Goal: Information Seeking & Learning: Understand process/instructions

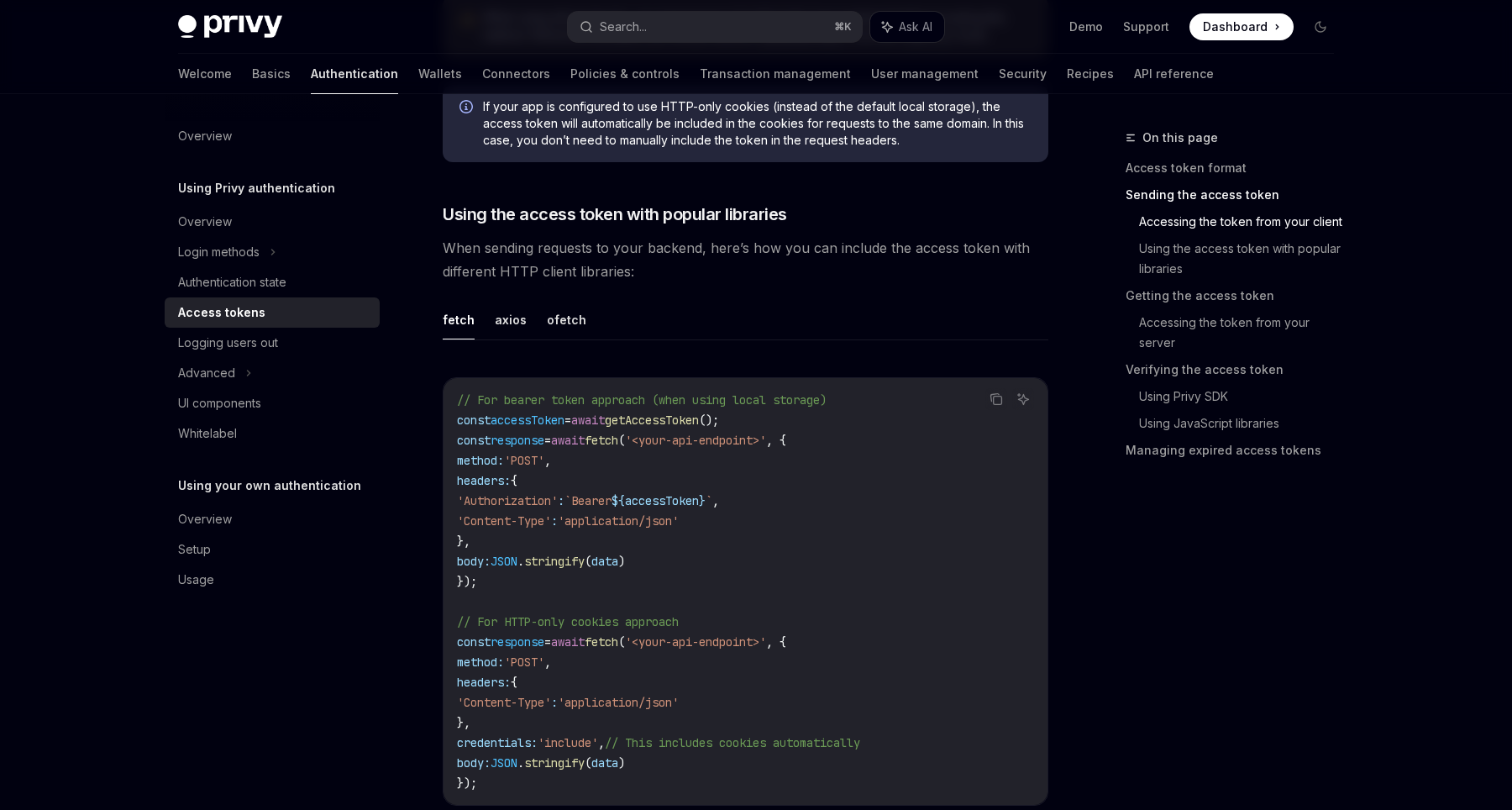
scroll to position [1334, 0]
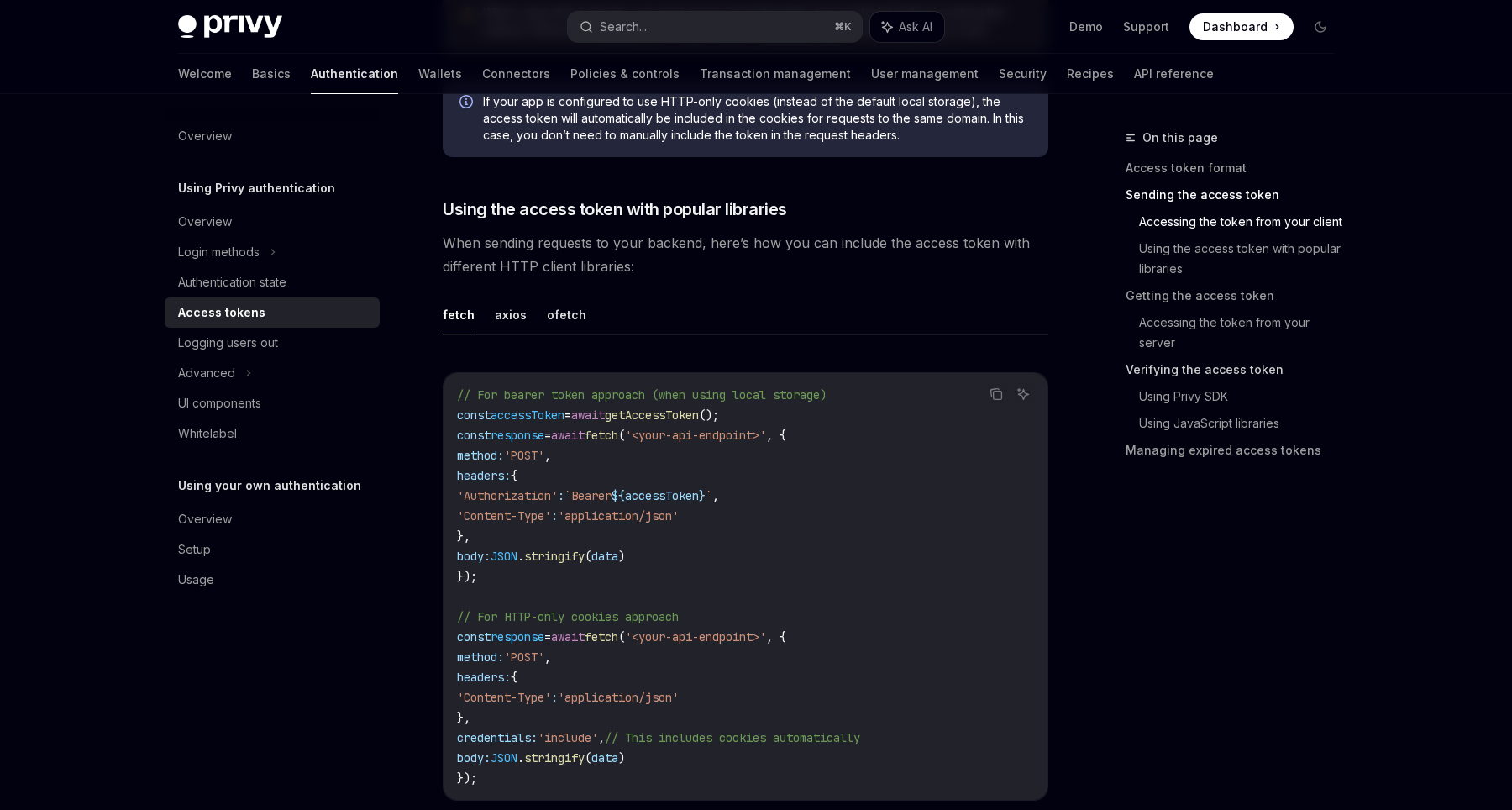
click at [1188, 372] on link "Verifying the access token" at bounding box center [1236, 370] width 222 height 27
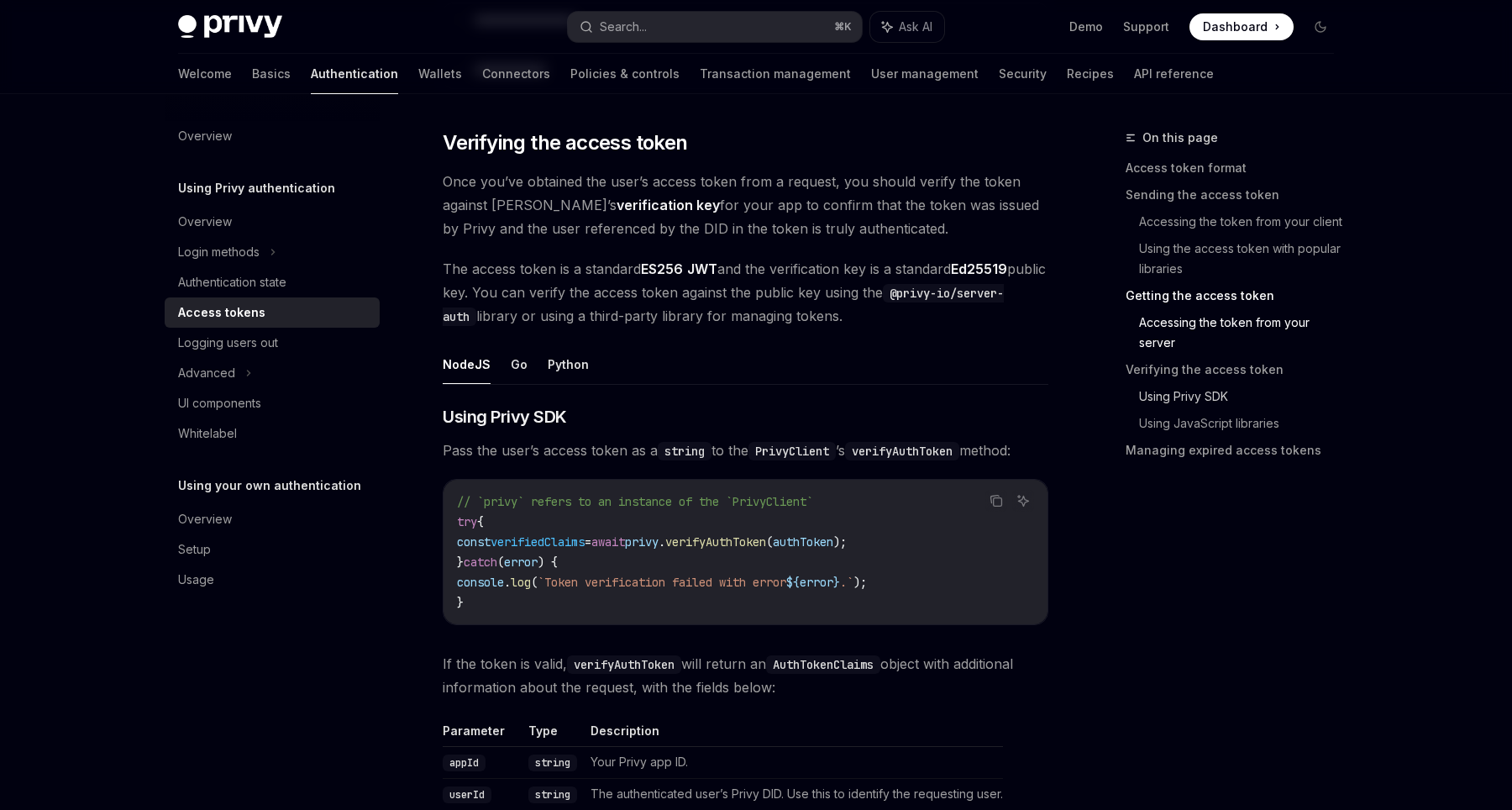
click at [1165, 395] on link "Using Privy SDK" at bounding box center [1243, 396] width 209 height 27
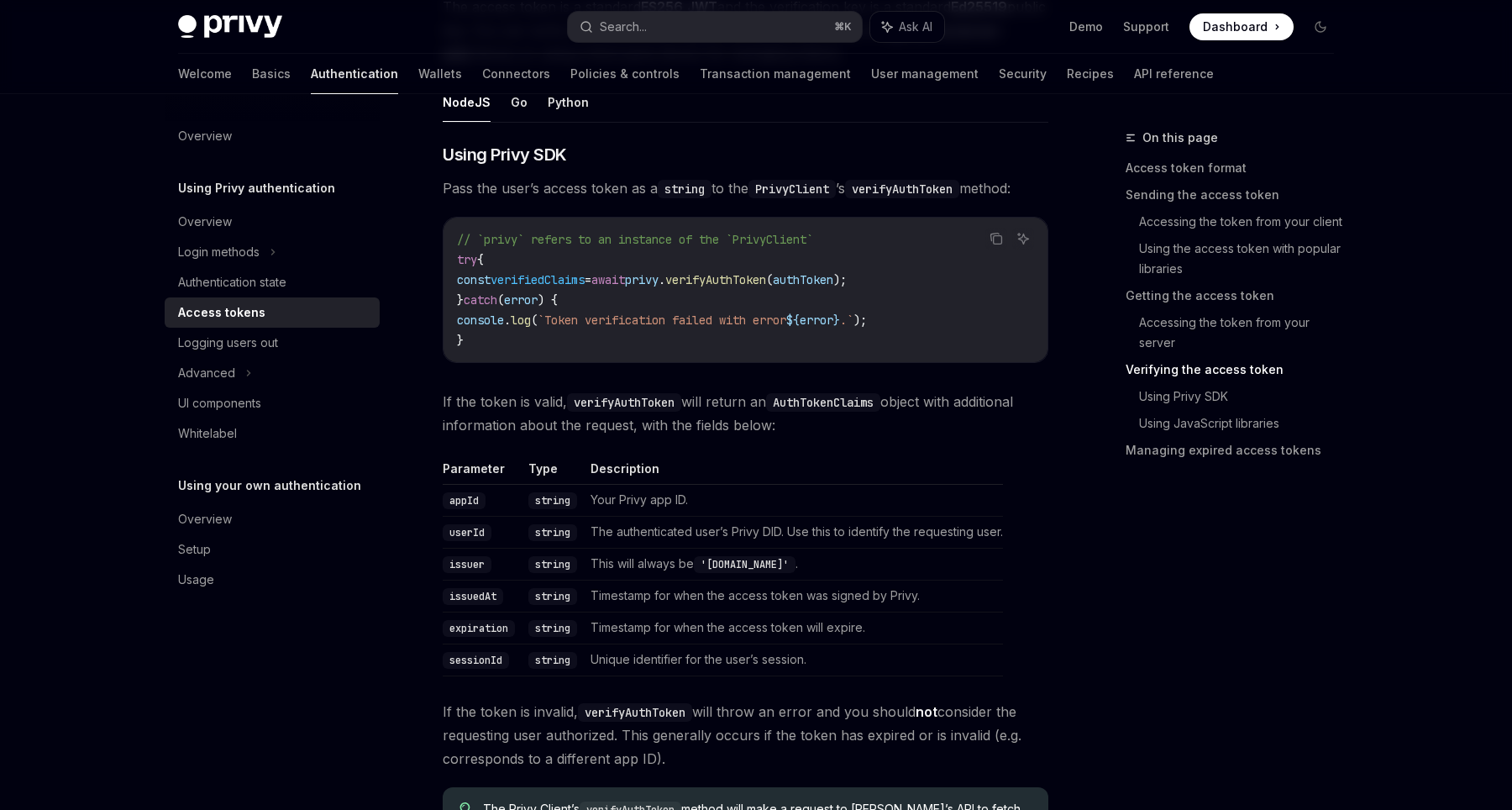
scroll to position [2586, 0]
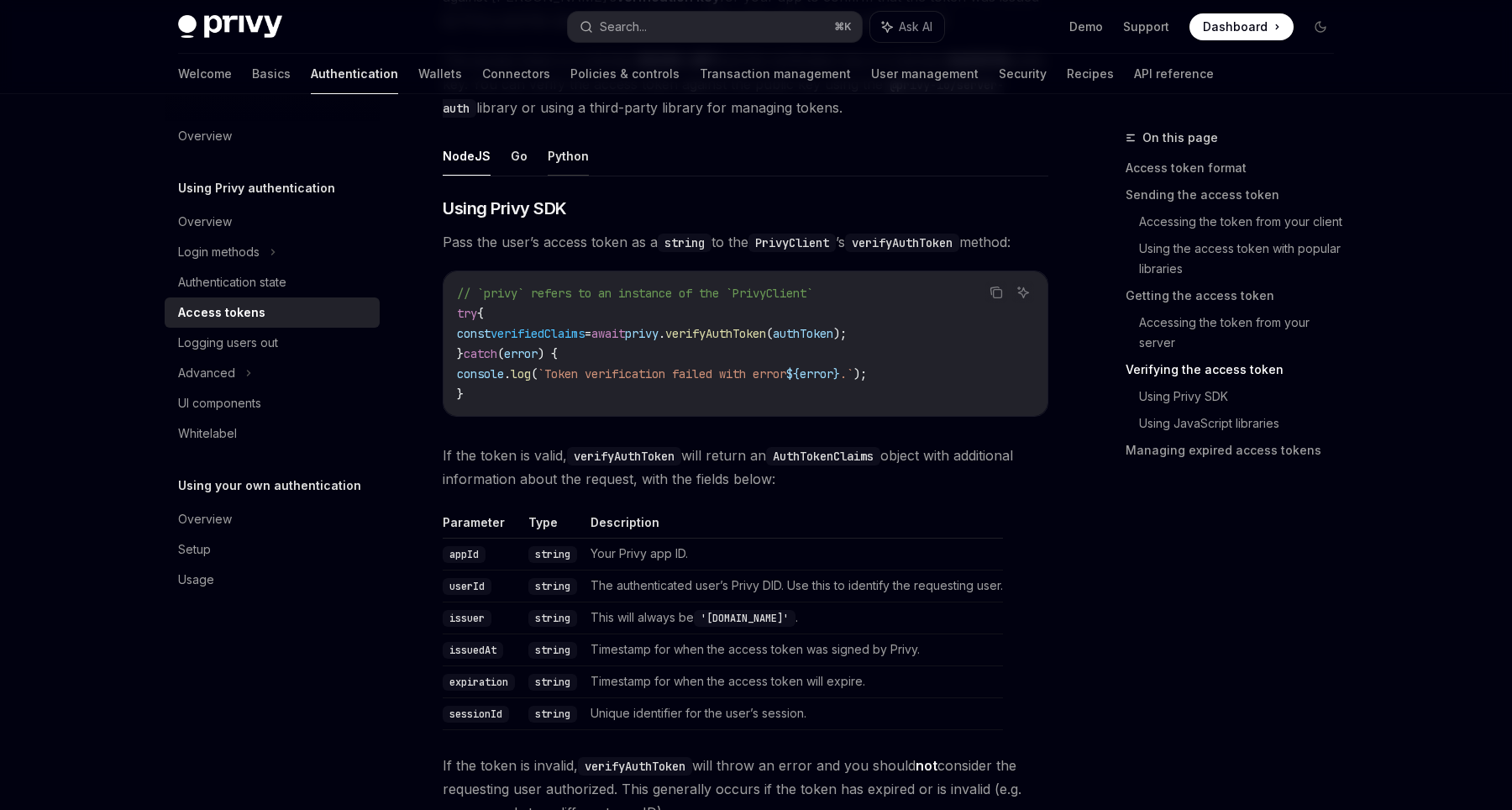
click at [579, 160] on button "Python" at bounding box center [568, 155] width 41 height 39
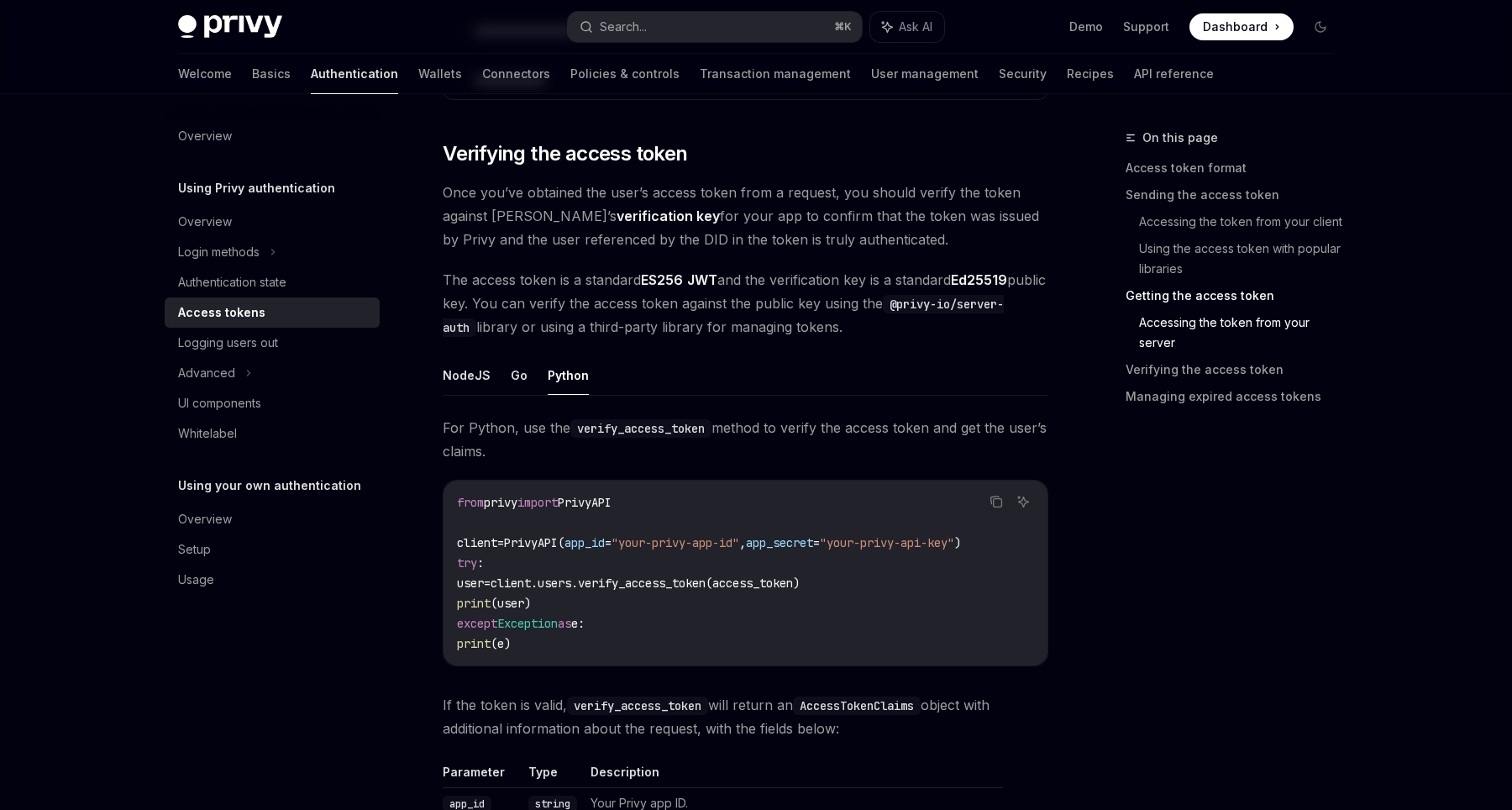
scroll to position [2367, 0]
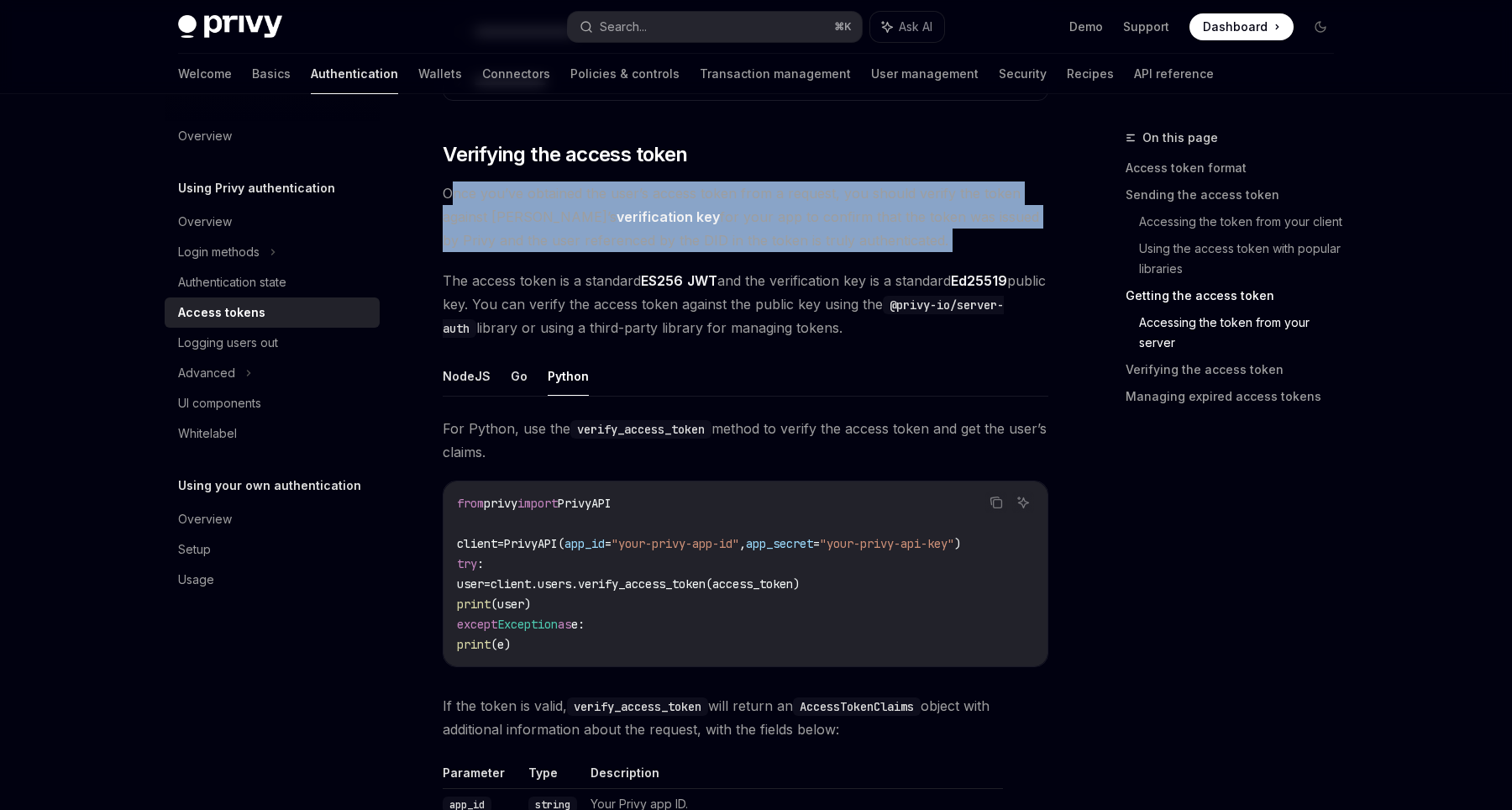
drag, startPoint x: 457, startPoint y: 200, endPoint x: 662, endPoint y: 256, distance: 212.5
drag, startPoint x: 630, startPoint y: 190, endPoint x: 666, endPoint y: 253, distance: 72.6
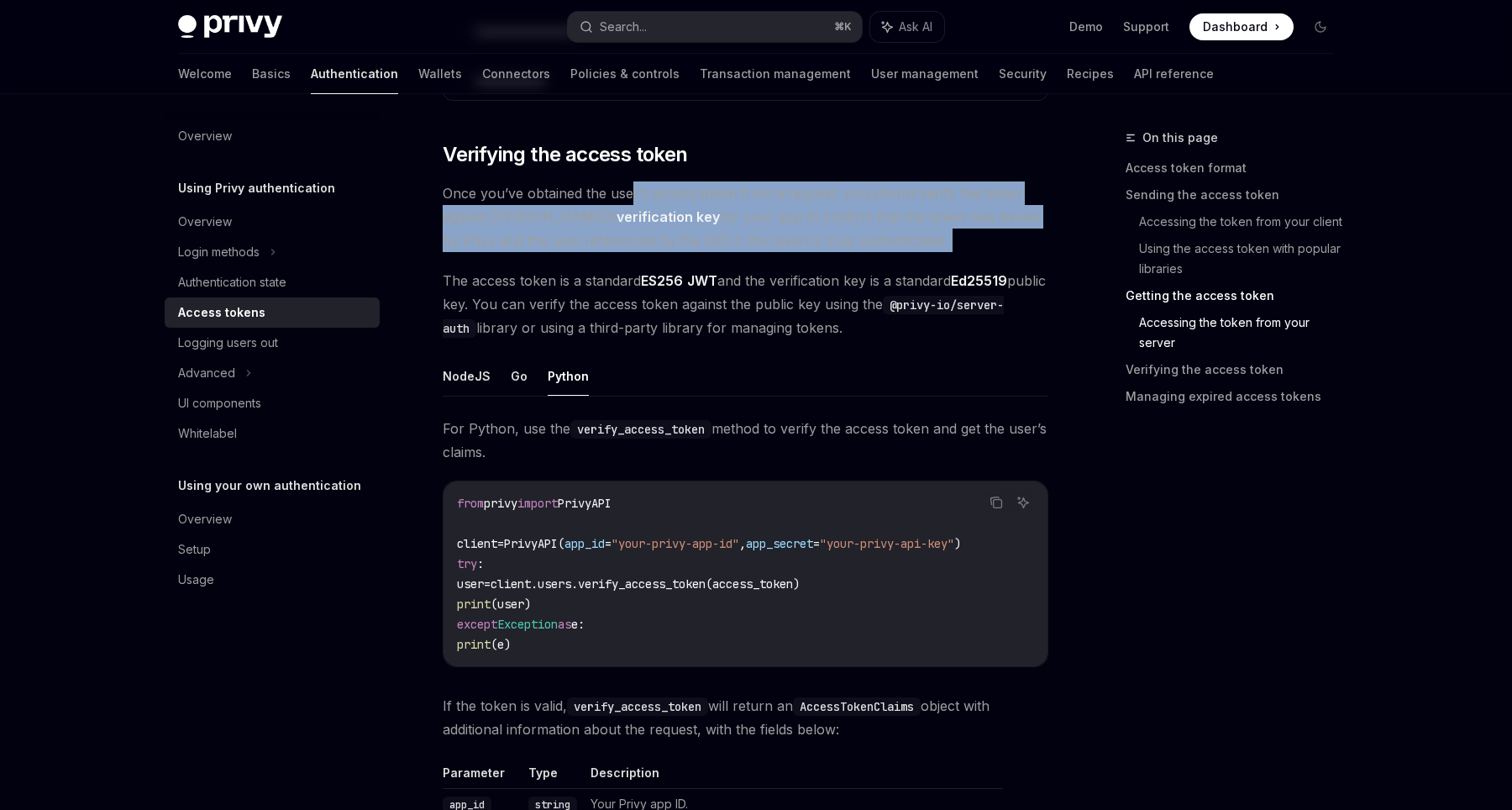
drag, startPoint x: 612, startPoint y: 202, endPoint x: 648, endPoint y: 279, distance: 85.0
click at [648, 285] on link "ES256" at bounding box center [662, 281] width 42 height 18
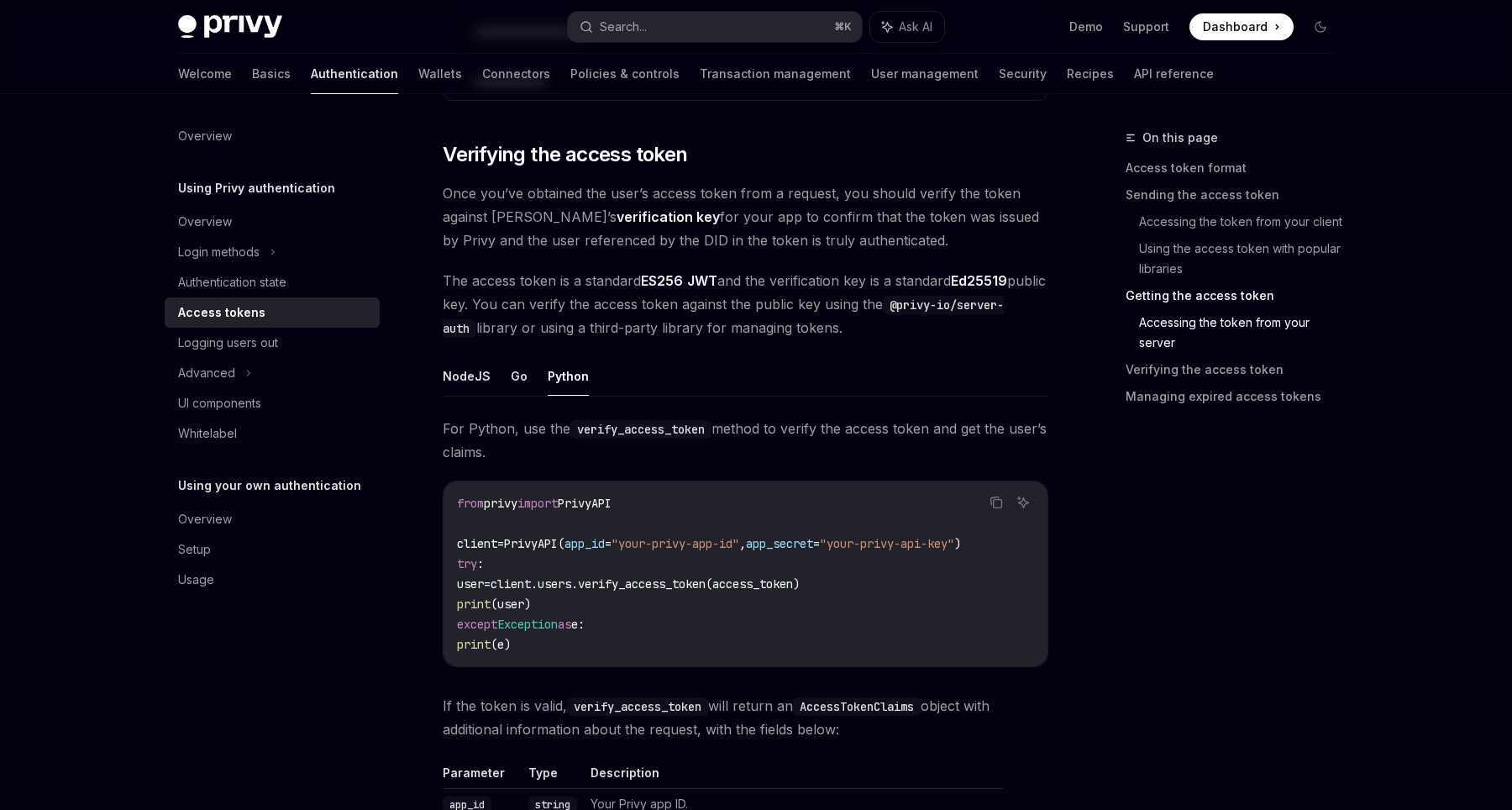
click at [613, 294] on span "The access token is a standard ES256 JWT and the verification key is a standard…" at bounding box center [745, 304] width 605 height 71
drag, startPoint x: 575, startPoint y: 301, endPoint x: 699, endPoint y: 295, distance: 124.1
click at [699, 296] on span "The access token is a standard ES256 JWT and the verification key is a standard…" at bounding box center [745, 304] width 605 height 71
drag, startPoint x: 690, startPoint y: 324, endPoint x: 743, endPoint y: 324, distance: 53.0
click at [743, 324] on span "The access token is a standard ES256 JWT and the verification key is a standard…" at bounding box center [745, 304] width 605 height 71
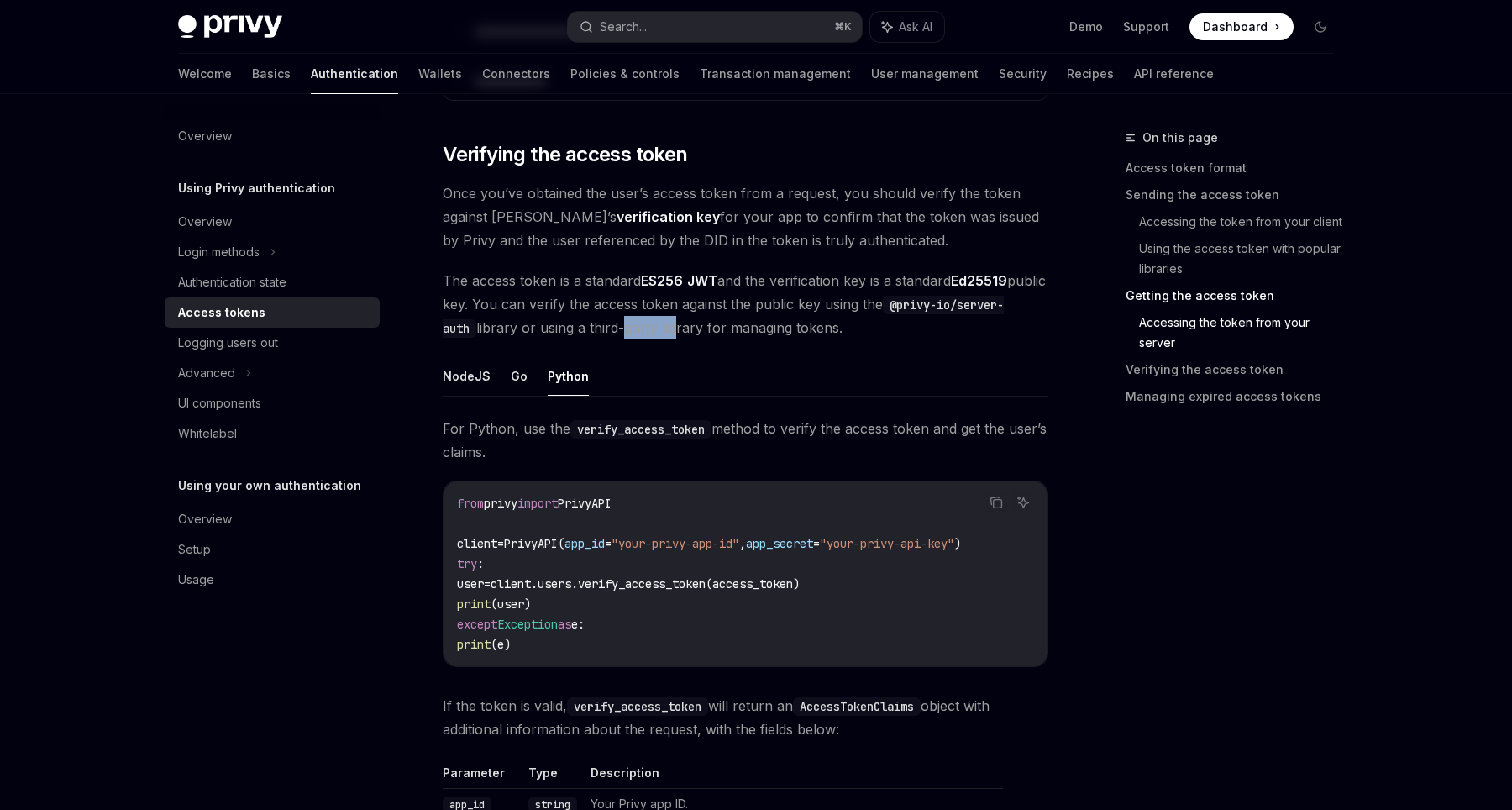
click at [743, 324] on span "The access token is a standard ES256 JWT and the verification key is a standard…" at bounding box center [745, 304] width 605 height 71
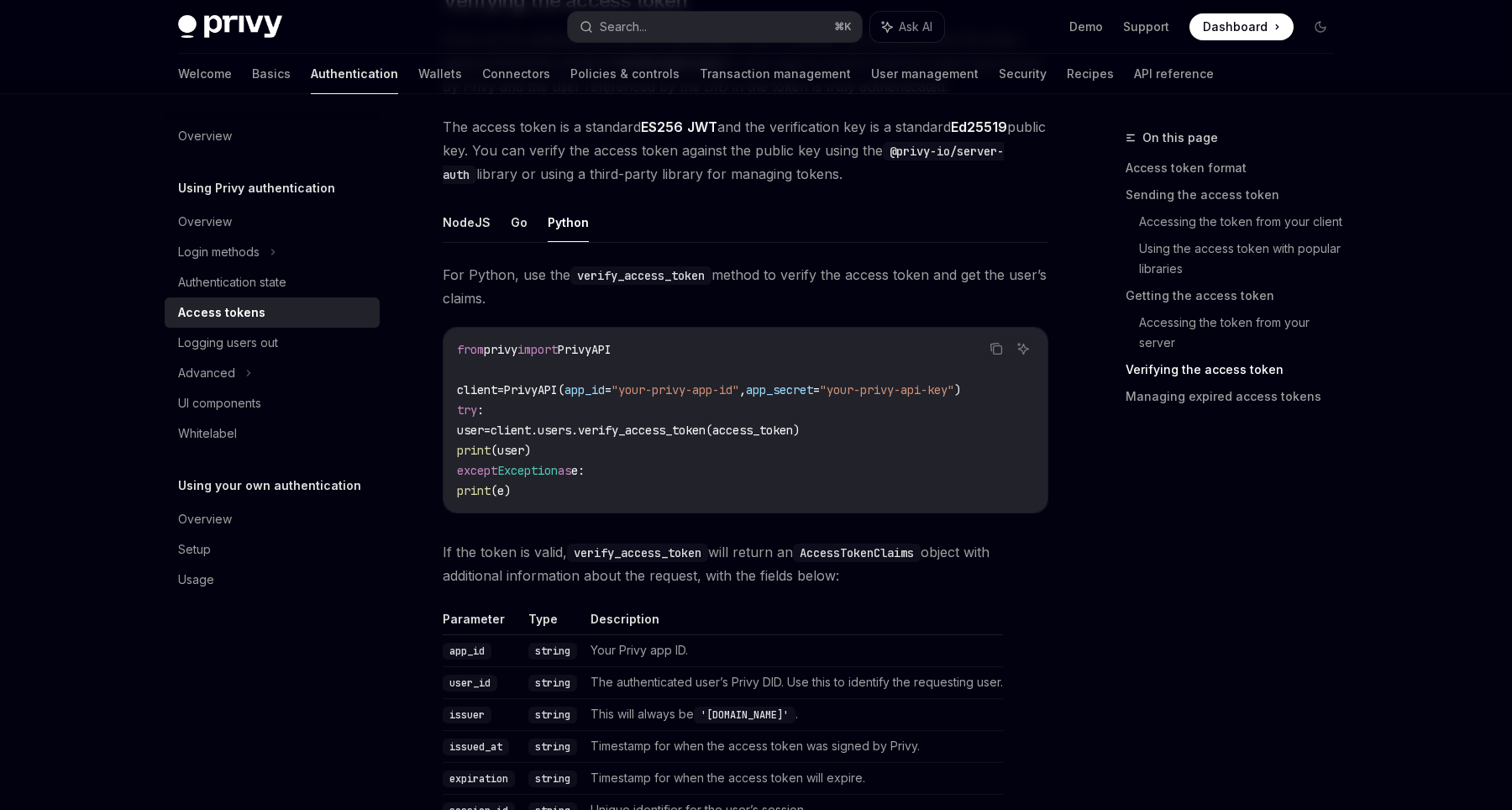
scroll to position [2527, 0]
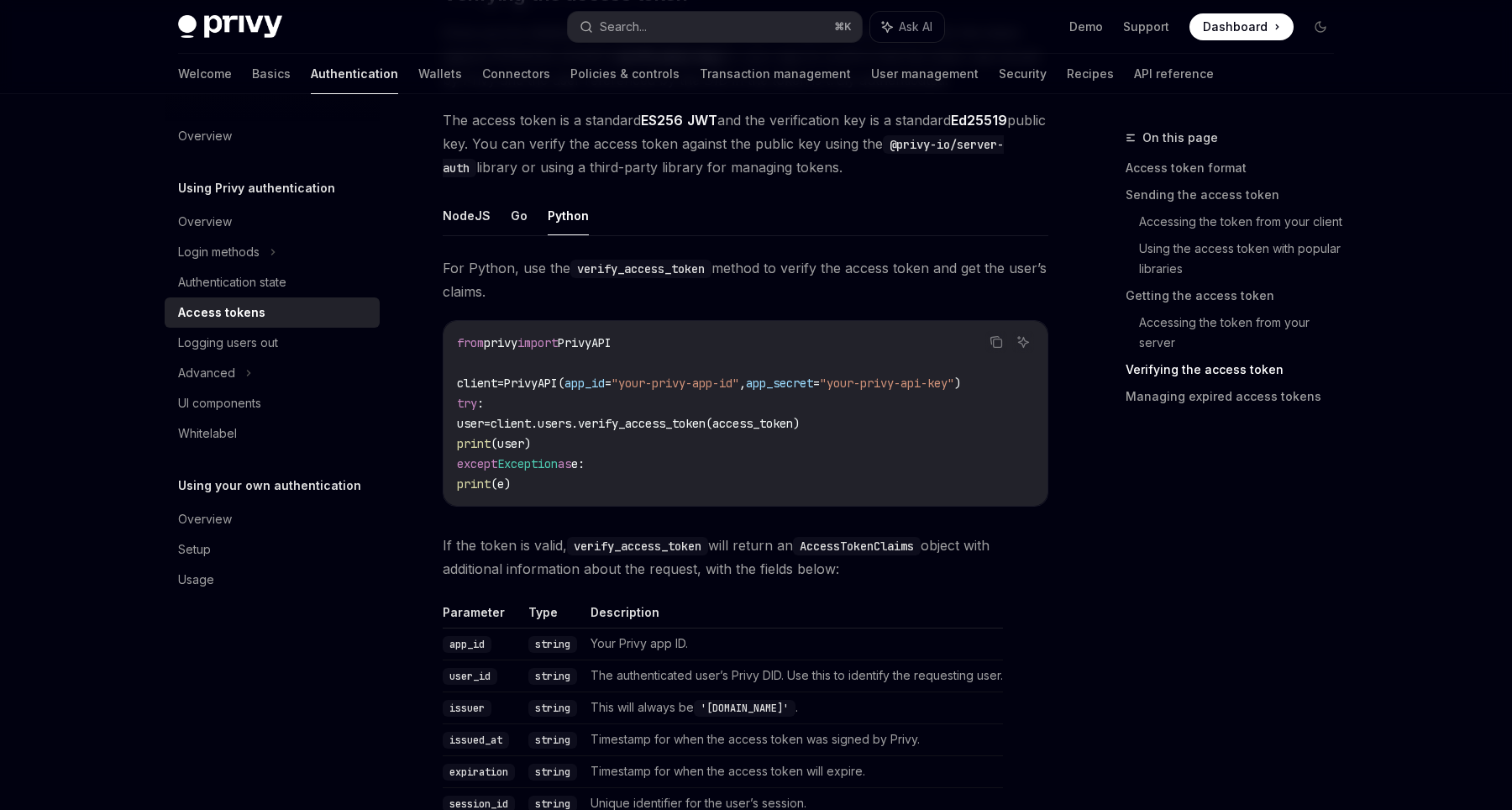
click at [599, 417] on span "client.users.verify_access_token(access_token)" at bounding box center [645, 423] width 309 height 15
click at [568, 417] on span "client.users.verify_access_token(access_token)" at bounding box center [645, 423] width 309 height 15
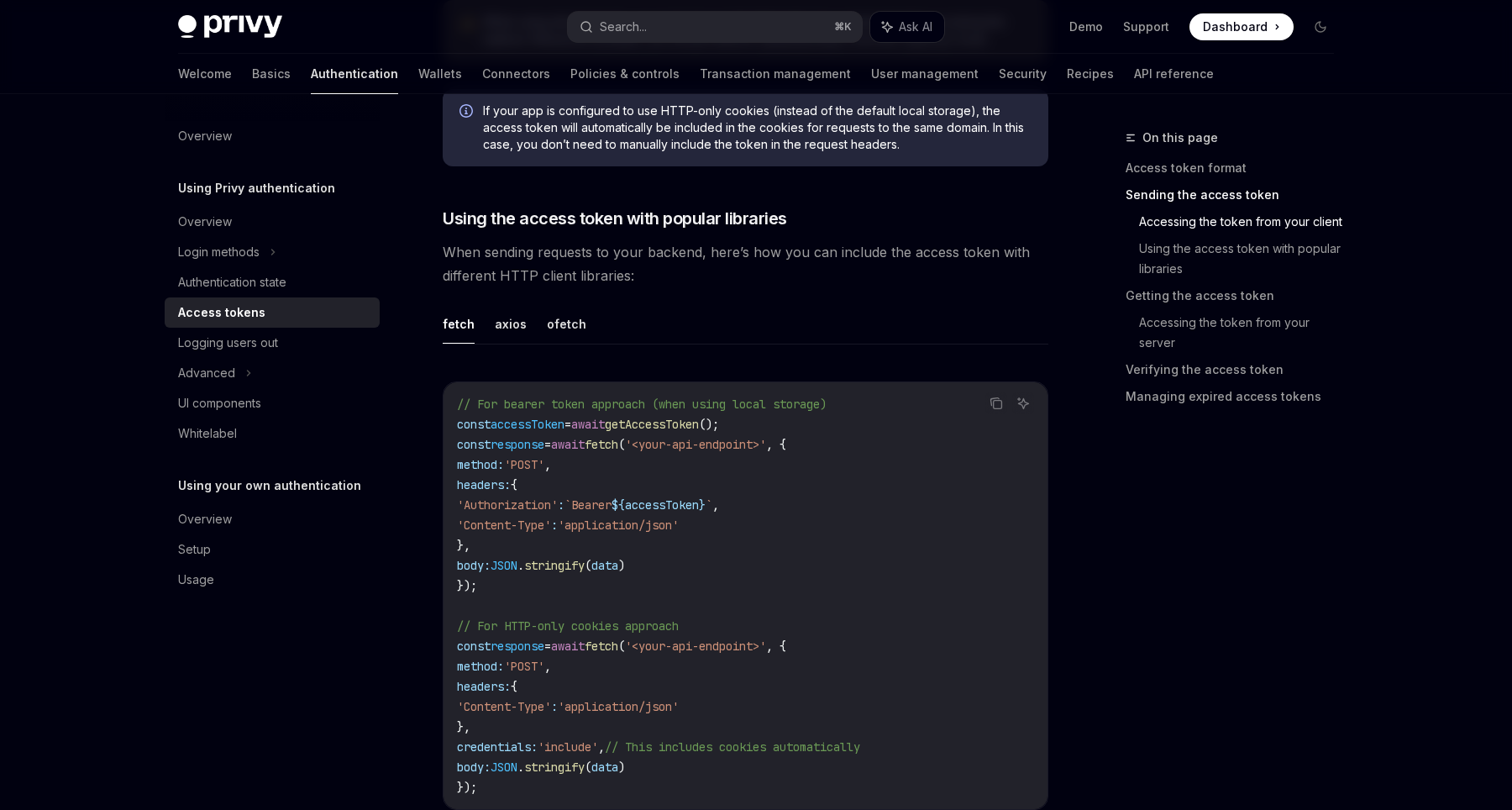
scroll to position [1332, 0]
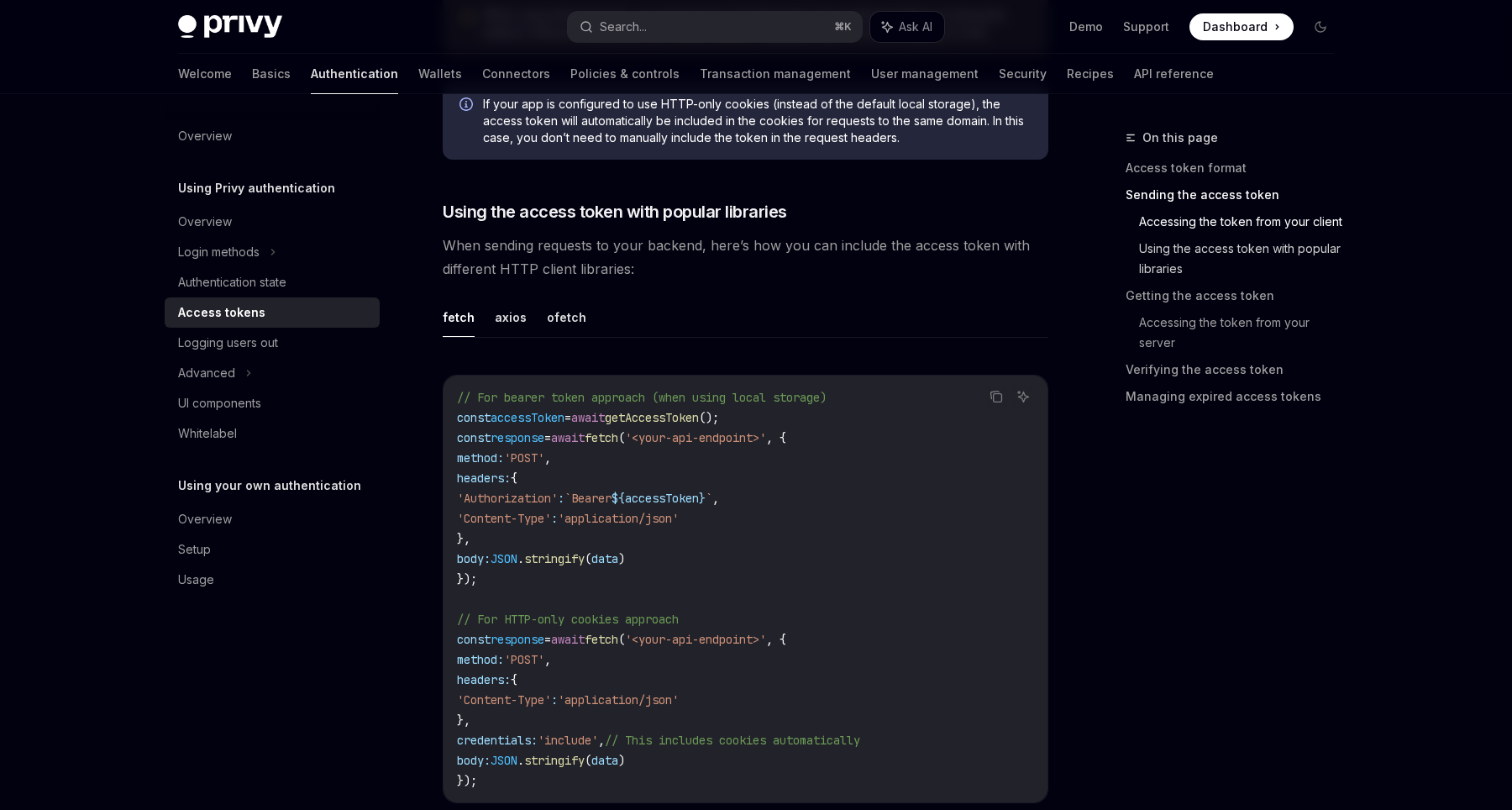
click at [1155, 253] on link "Using the access token with popular libraries" at bounding box center [1243, 258] width 209 height 47
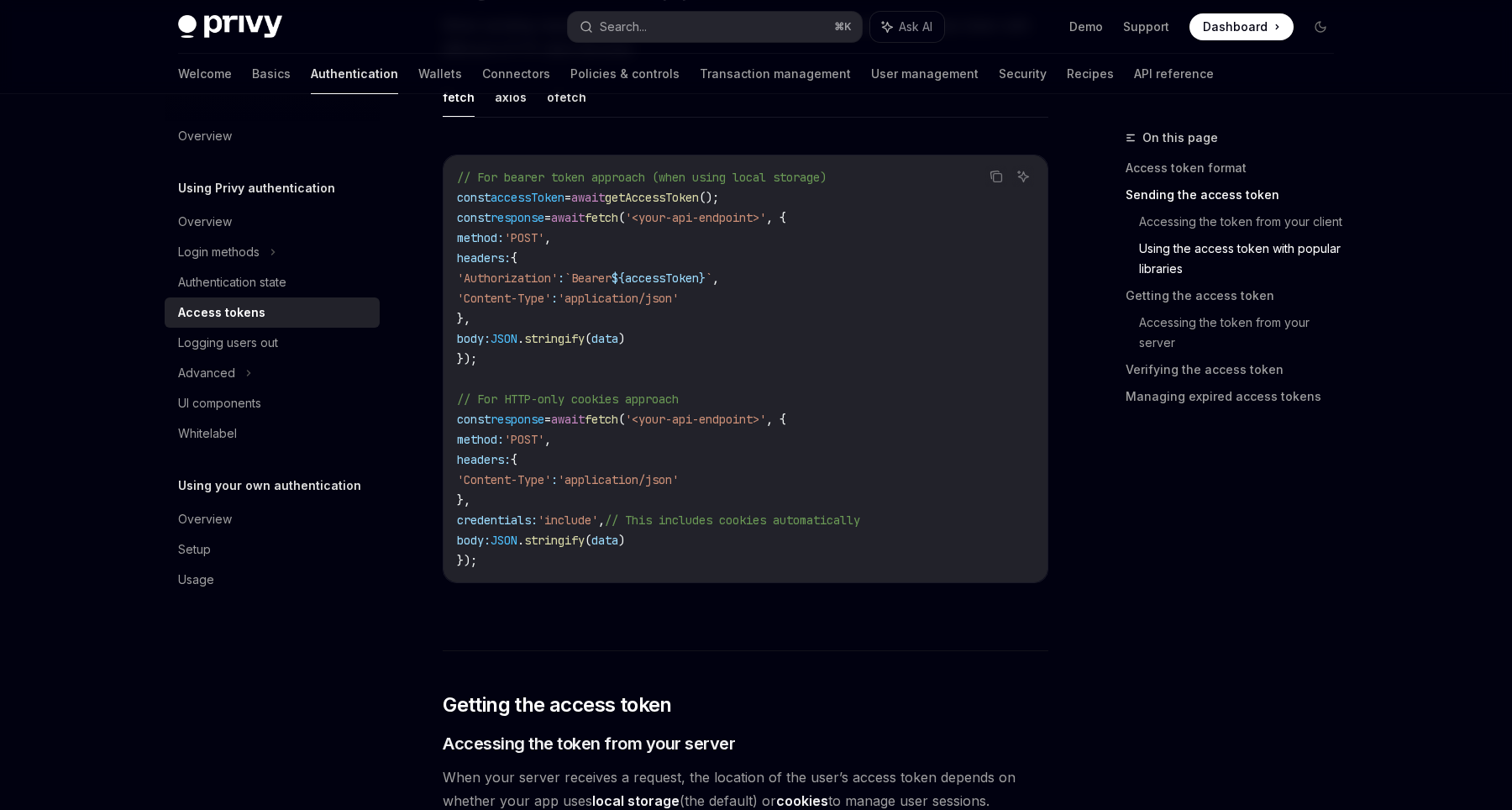
scroll to position [1549, 0]
drag, startPoint x: 640, startPoint y: 520, endPoint x: 471, endPoint y: 521, distance: 169.0
click at [471, 521] on span "credentials: 'include' , // This includes cookies automatically" at bounding box center [658, 522] width 403 height 15
copy span "credentials: 'include' ,"
click at [599, 515] on span "'include'" at bounding box center [567, 522] width 60 height 15
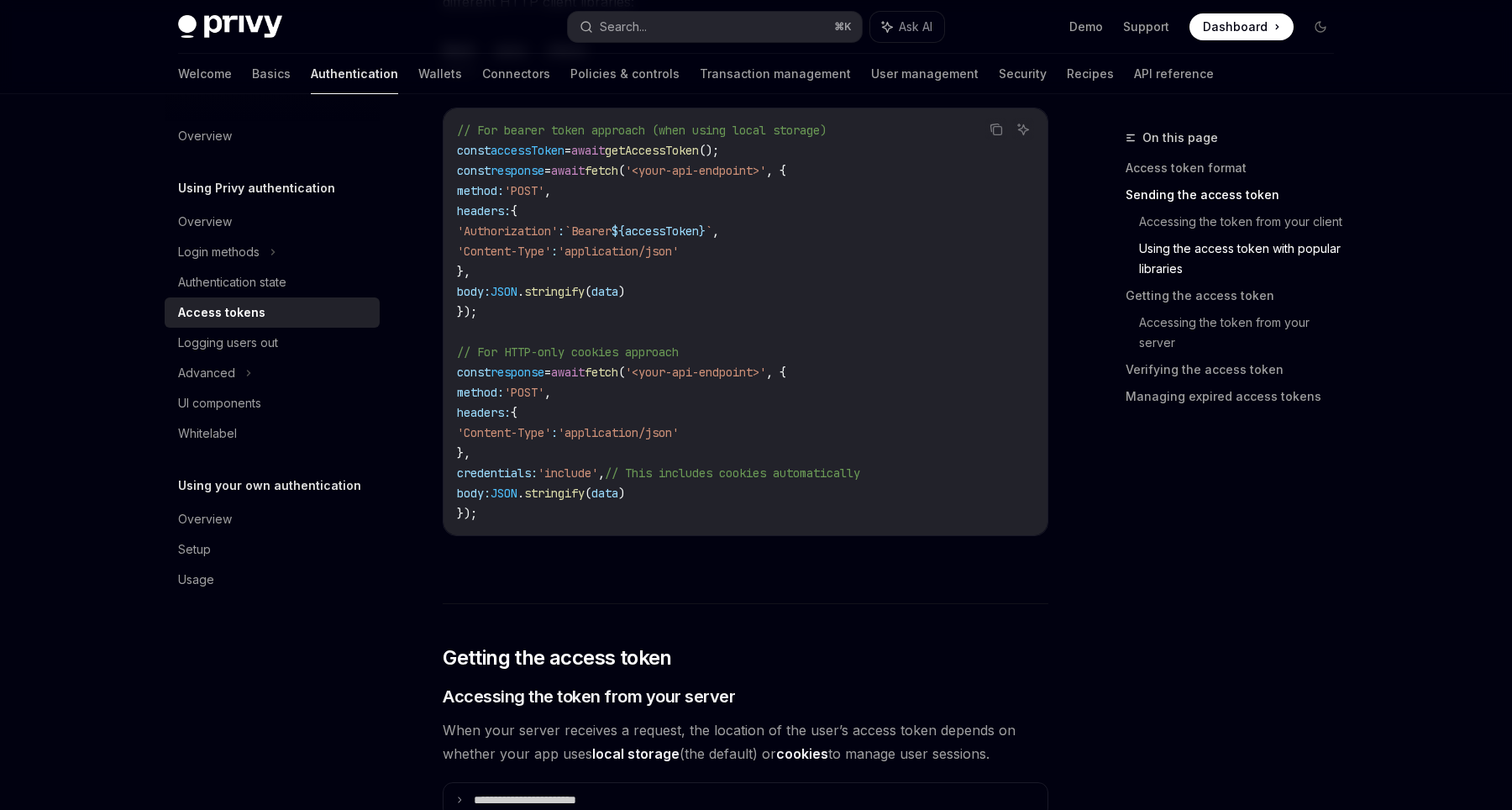
scroll to position [1468, 0]
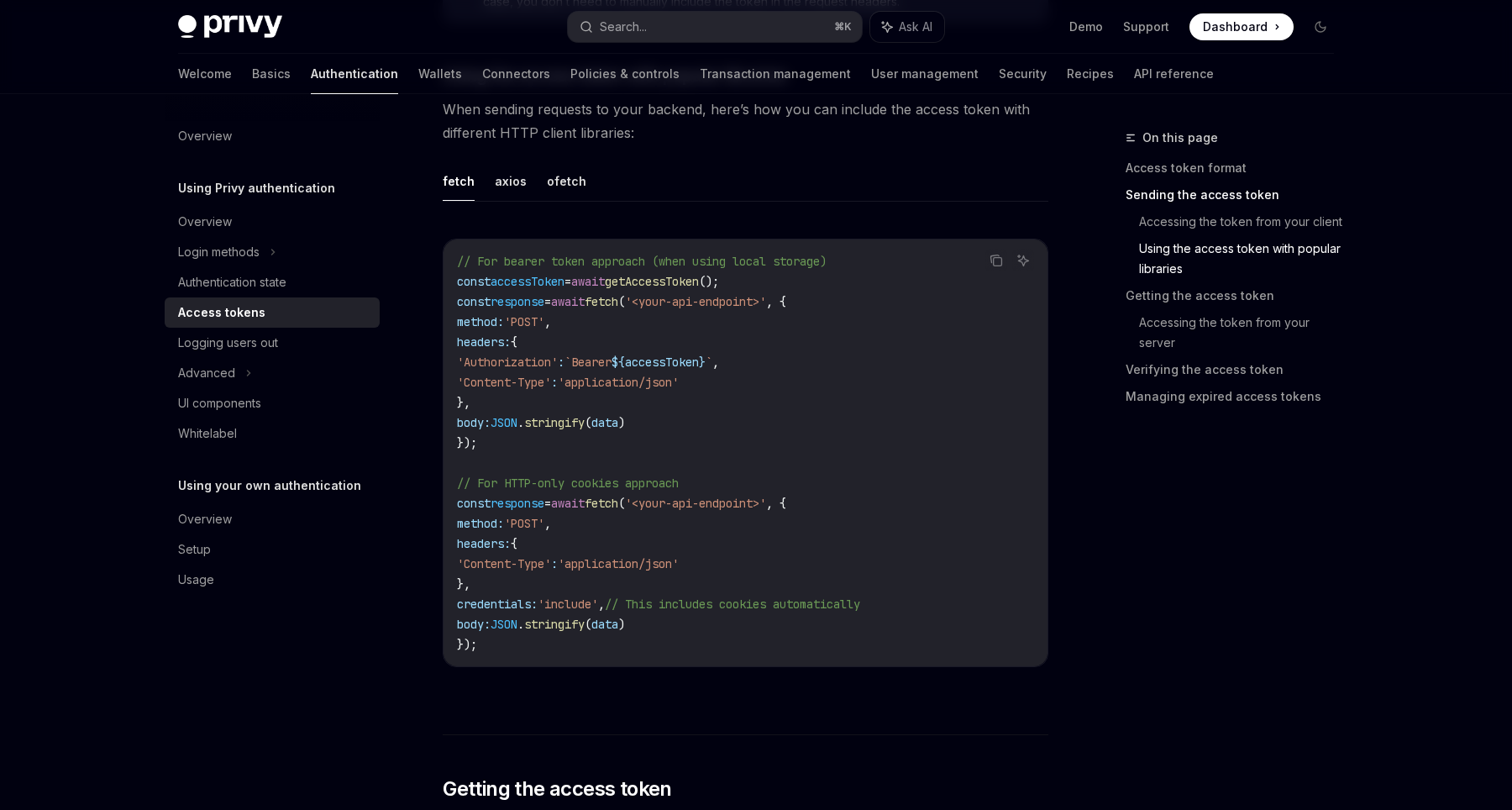
click at [1142, 41] on div "Privy Docs home page Search... ⌘ K Ask AI Demo Support Dashboard Dashboard Sear…" at bounding box center [756, 27] width 1156 height 53
click at [1153, 31] on link "Support" at bounding box center [1146, 27] width 46 height 17
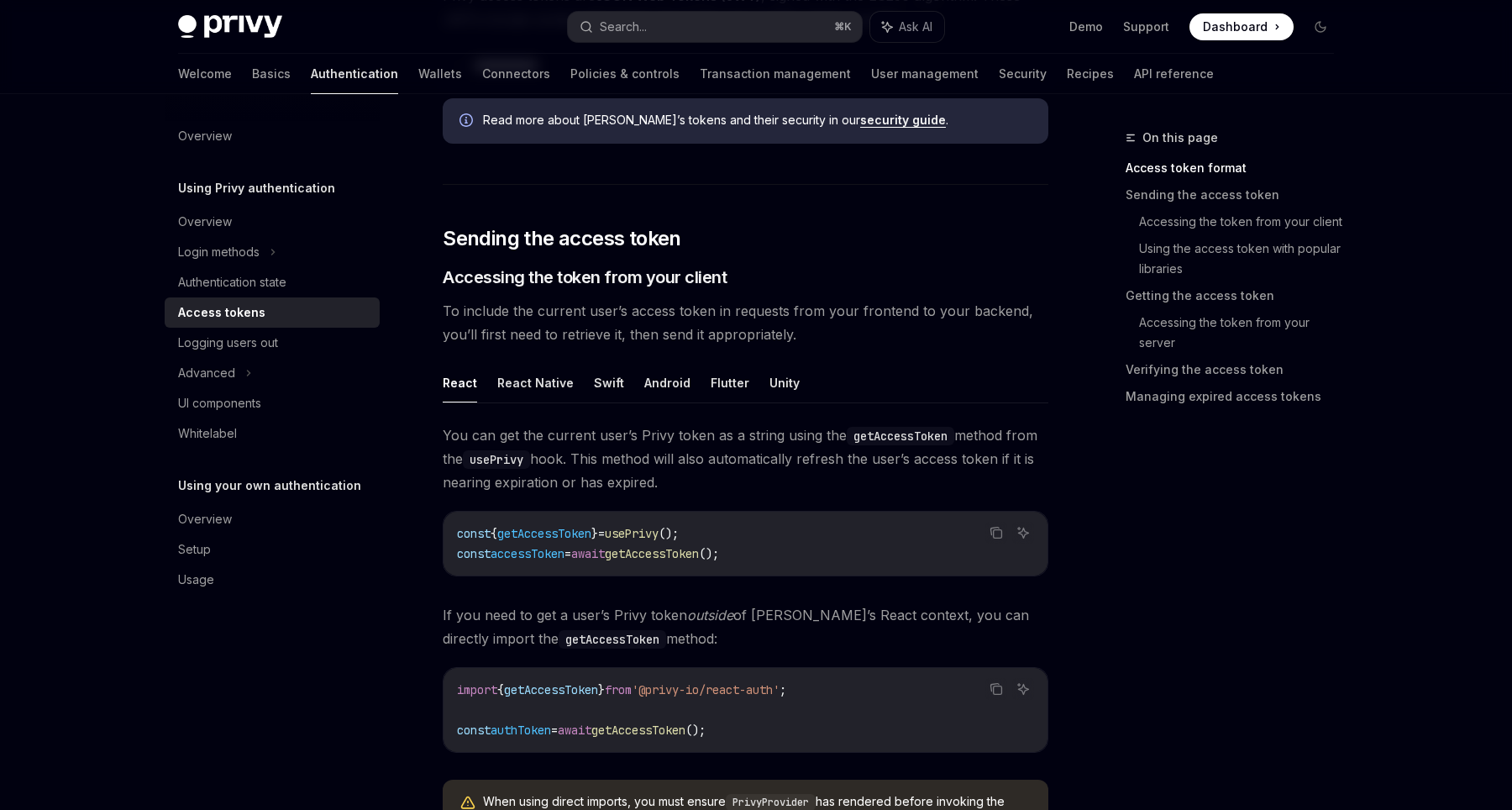
scroll to position [0, 0]
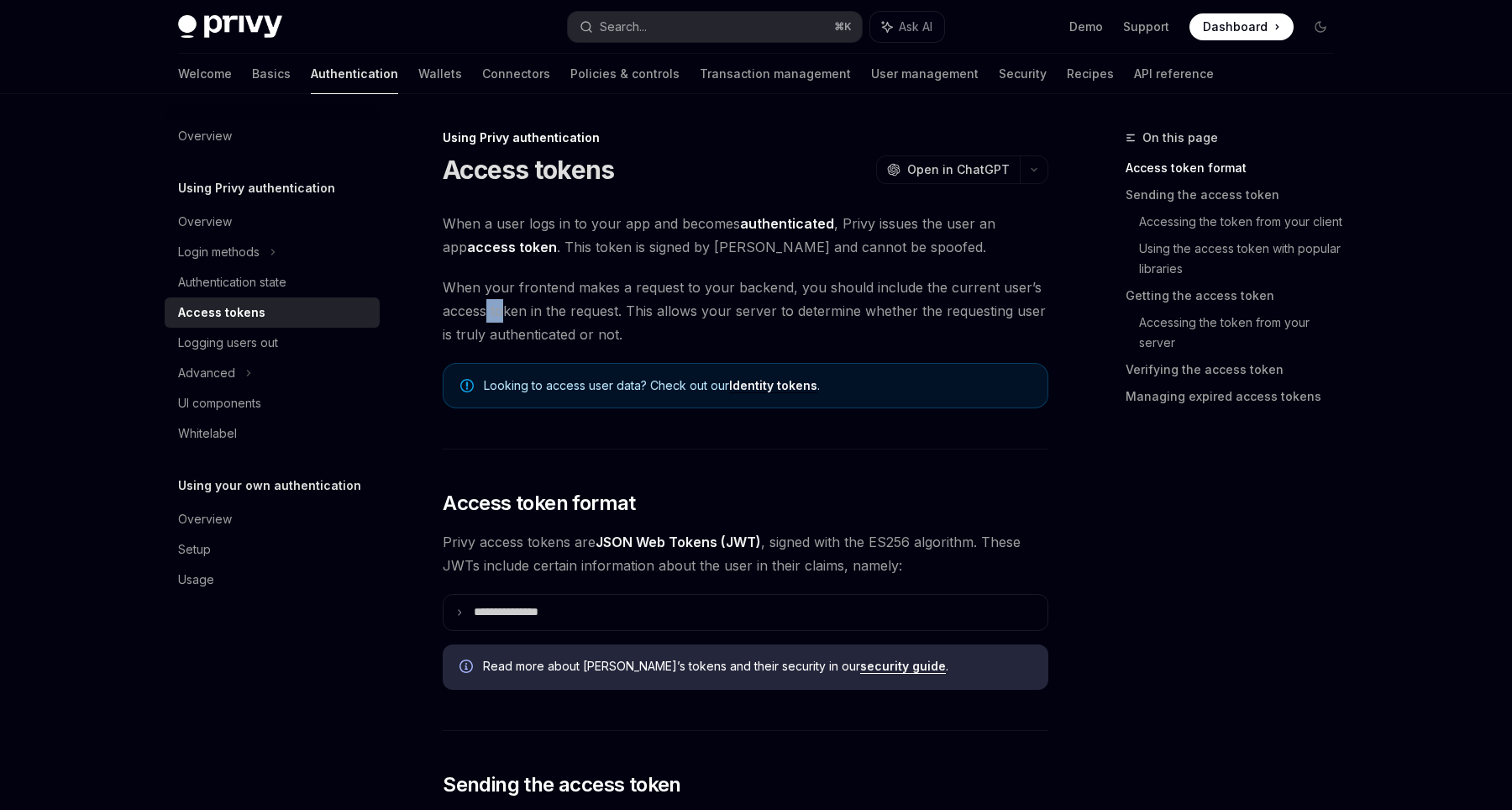
drag, startPoint x: 489, startPoint y: 300, endPoint x: 692, endPoint y: 301, distance: 203.0
click at [530, 300] on span "When your frontend makes a request to your backend, you should include the curr…" at bounding box center [745, 311] width 605 height 71
click at [697, 308] on span "When your frontend makes a request to your backend, you should include the curr…" at bounding box center [745, 311] width 605 height 71
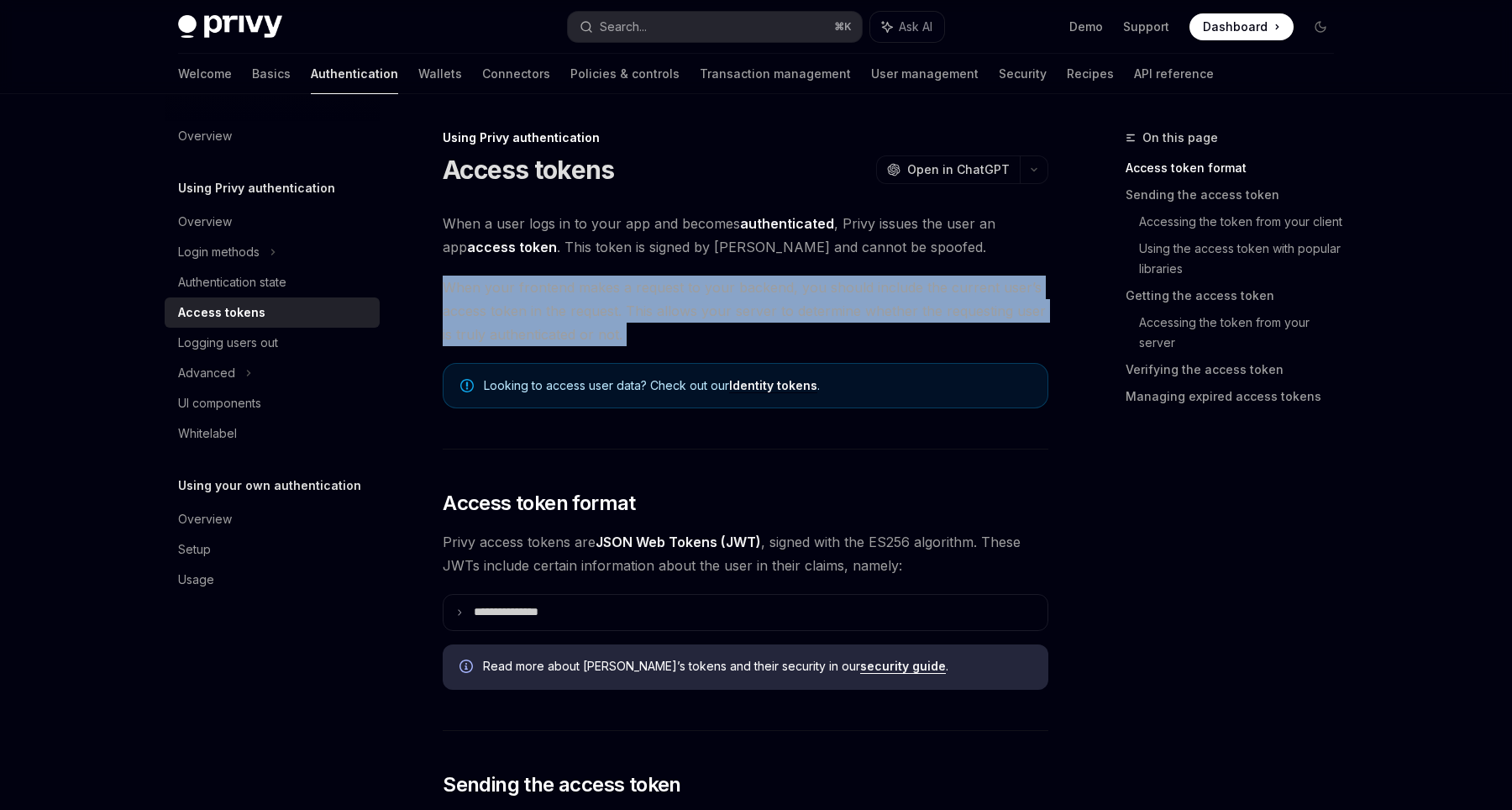
click at [697, 308] on span "When your frontend makes a request to your backend, you should include the curr…" at bounding box center [745, 311] width 605 height 71
click at [661, 306] on span "When your frontend makes a request to your backend, you should include the curr…" at bounding box center [745, 311] width 605 height 71
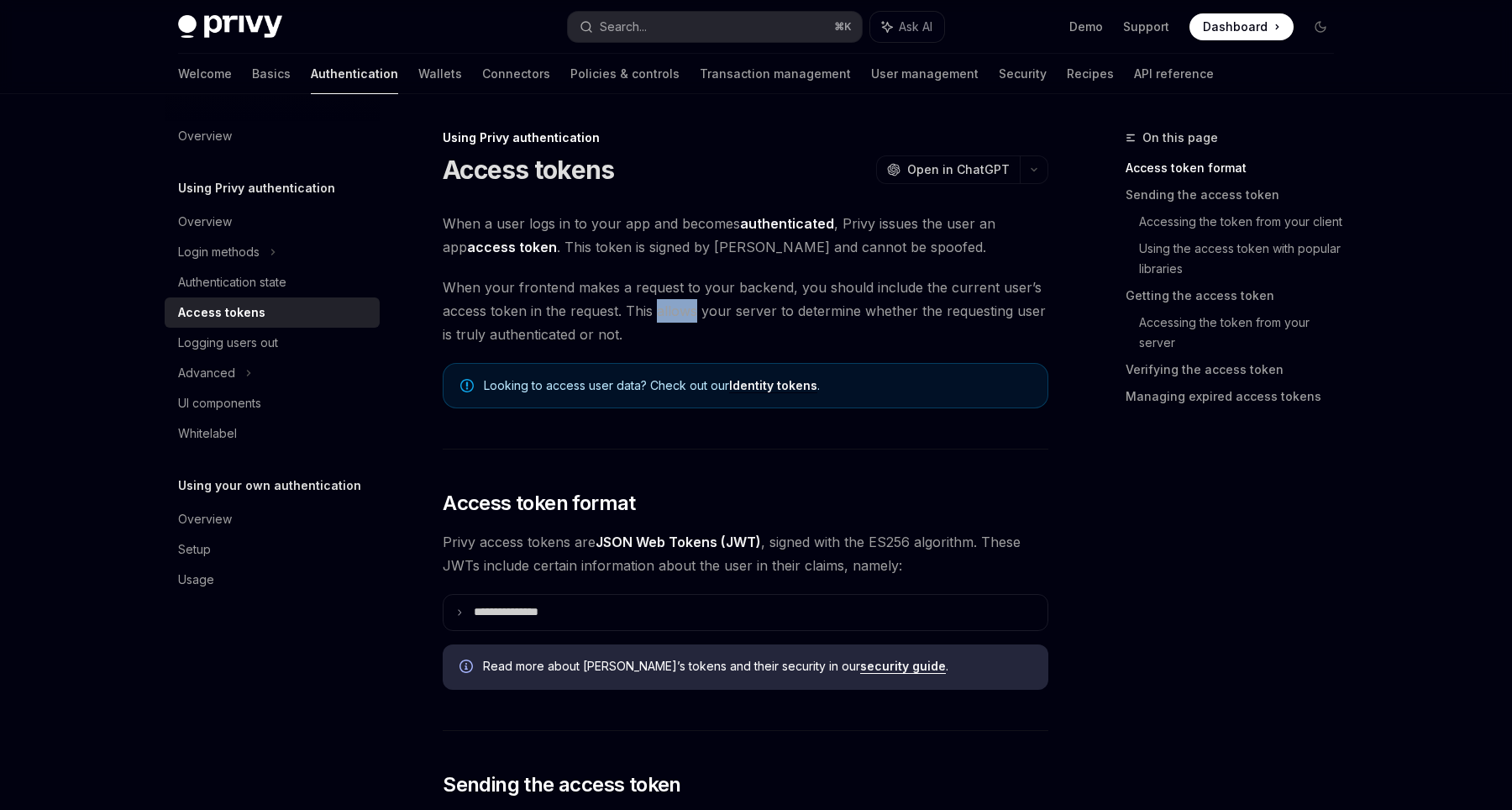
click at [661, 306] on span "When your frontend makes a request to your backend, you should include the curr…" at bounding box center [745, 311] width 605 height 71
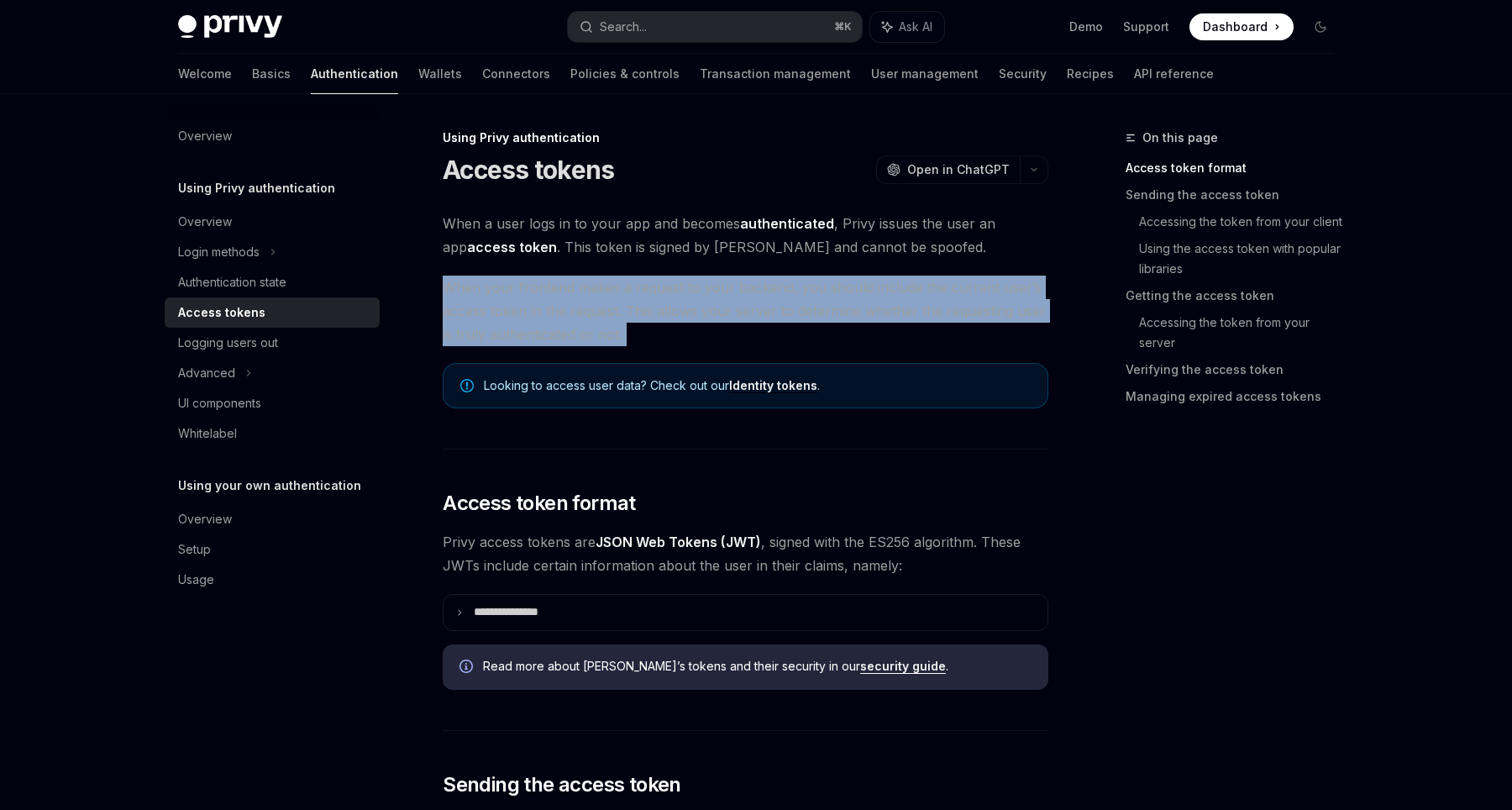
click at [661, 306] on span "When your frontend makes a request to your backend, you should include the curr…" at bounding box center [745, 311] width 605 height 71
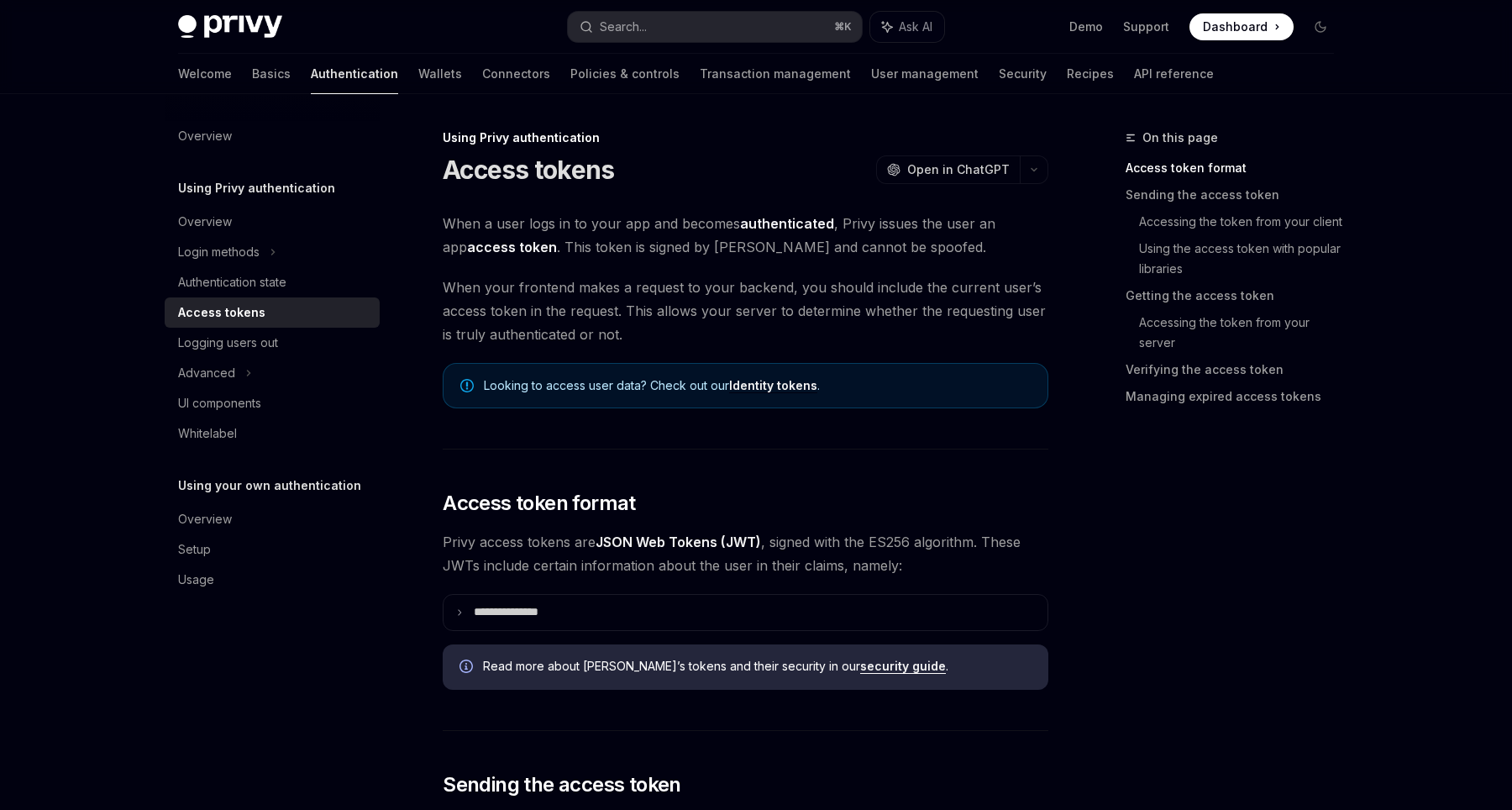
click at [671, 382] on span "Looking to access user data? Check out our Identity tokens ." at bounding box center [758, 386] width 547 height 17
click at [605, 546] on link "JSON Web Tokens (JWT)" at bounding box center [679, 542] width 166 height 18
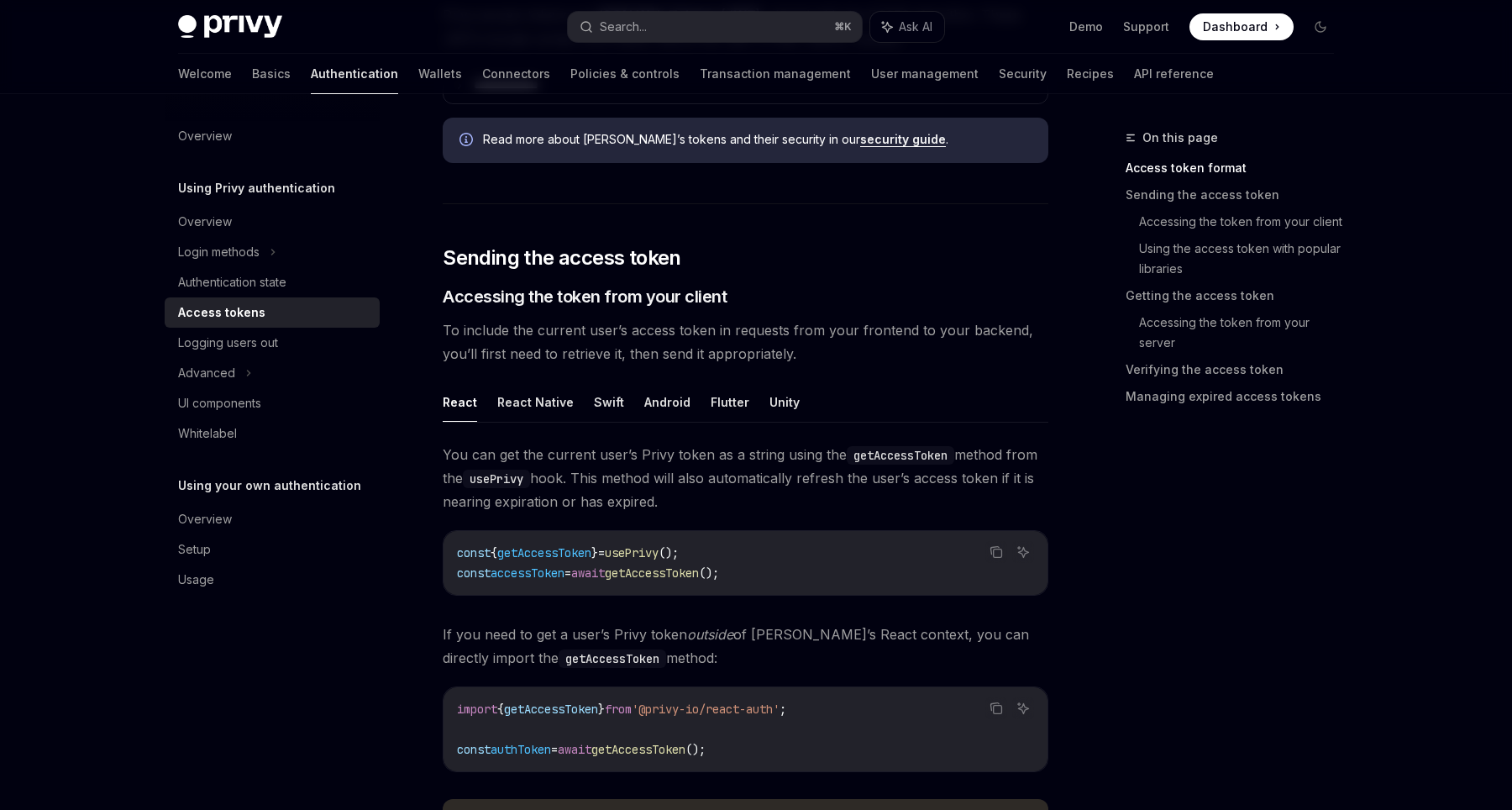
scroll to position [531, 0]
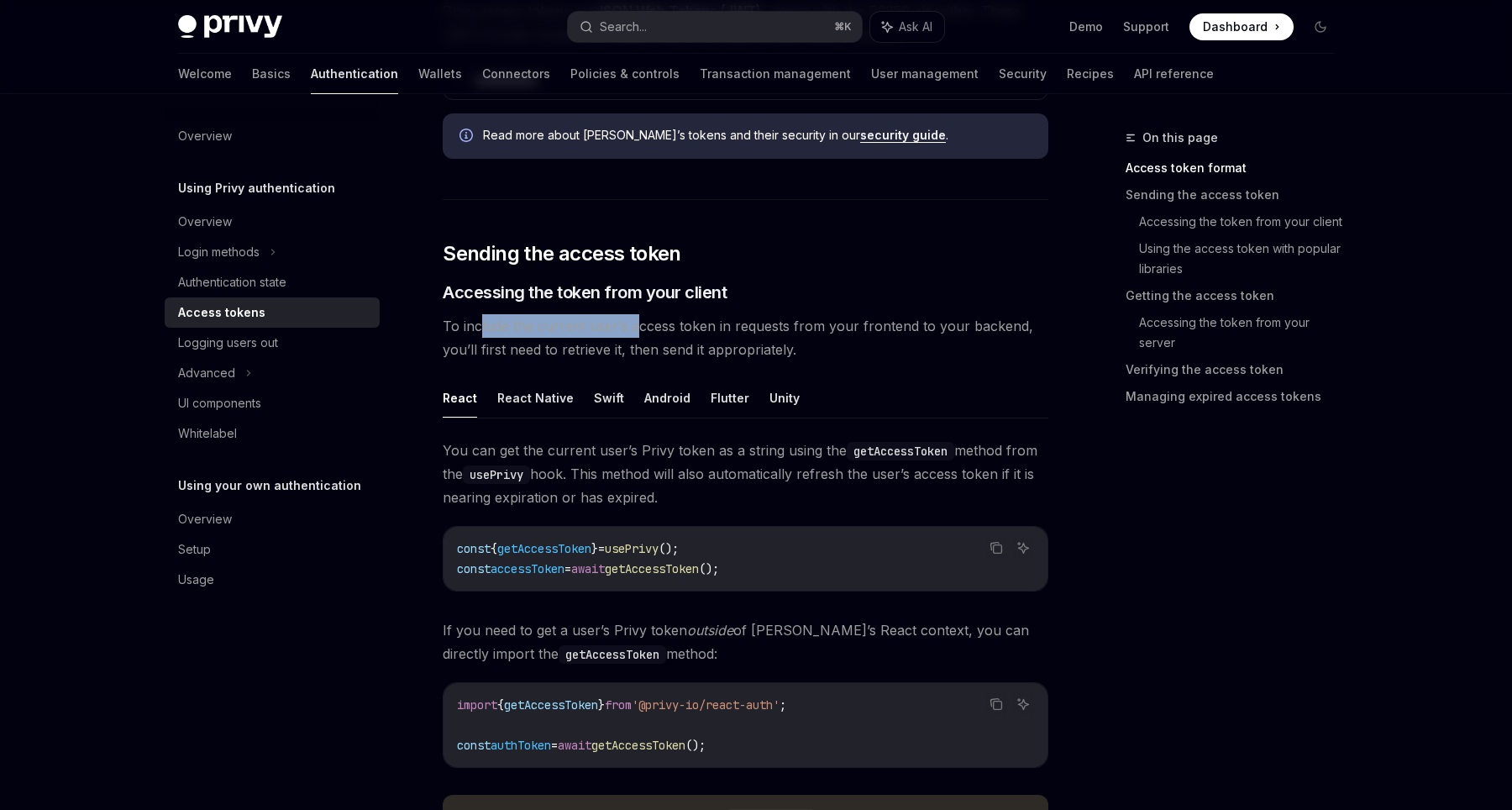
drag, startPoint x: 480, startPoint y: 317, endPoint x: 635, endPoint y: 320, distance: 155.0
click at [635, 320] on span "To include the current user’s access token in requests from your frontend to yo…" at bounding box center [745, 337] width 605 height 47
click at [634, 320] on span "To include the current user’s access token in requests from your frontend to yo…" at bounding box center [745, 337] width 605 height 47
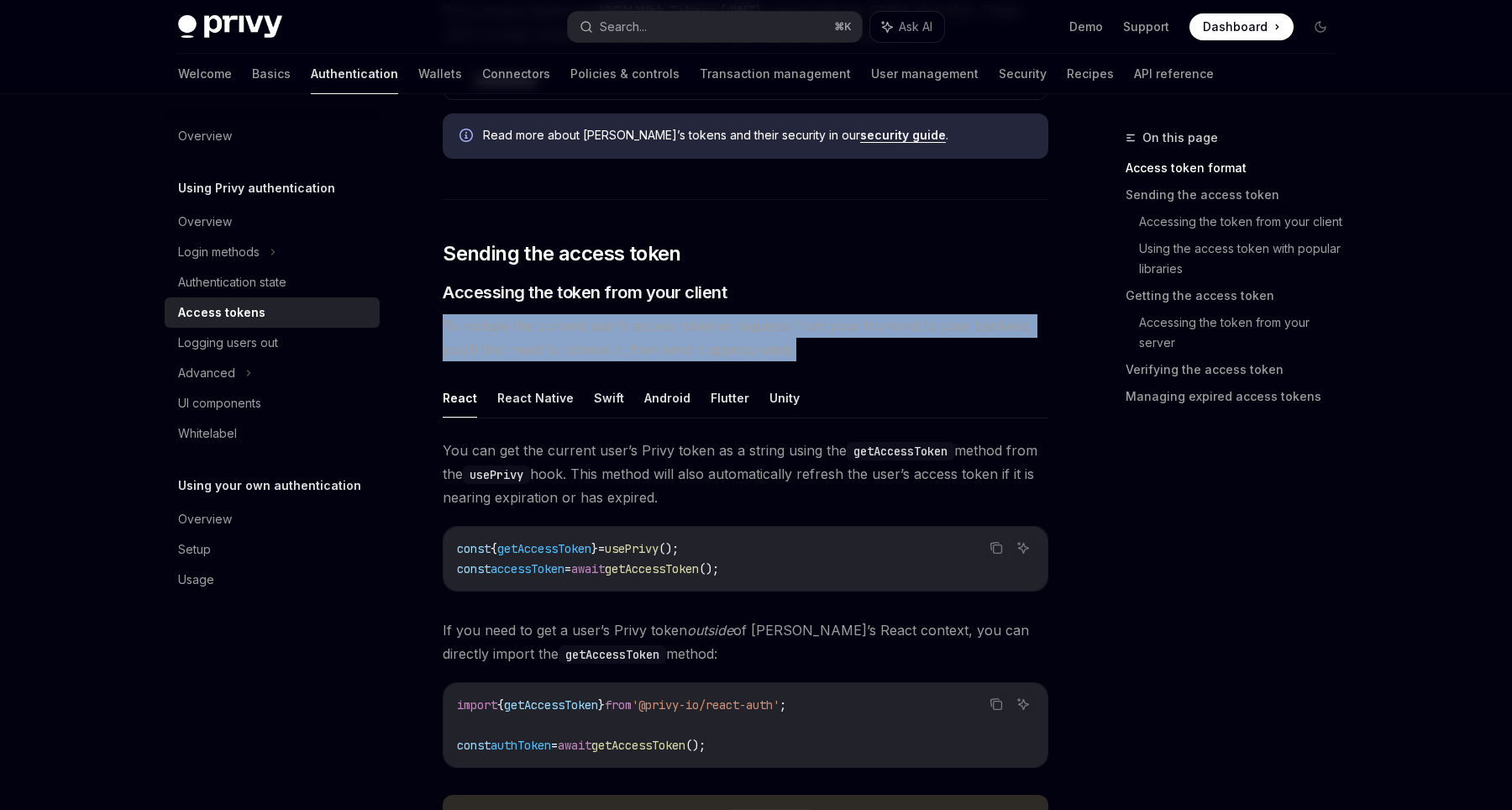
click at [634, 320] on span "To include the current user’s access token in requests from your frontend to yo…" at bounding box center [745, 337] width 605 height 47
click at [547, 335] on span "To include the current user’s access token in requests from your frontend to yo…" at bounding box center [745, 337] width 605 height 47
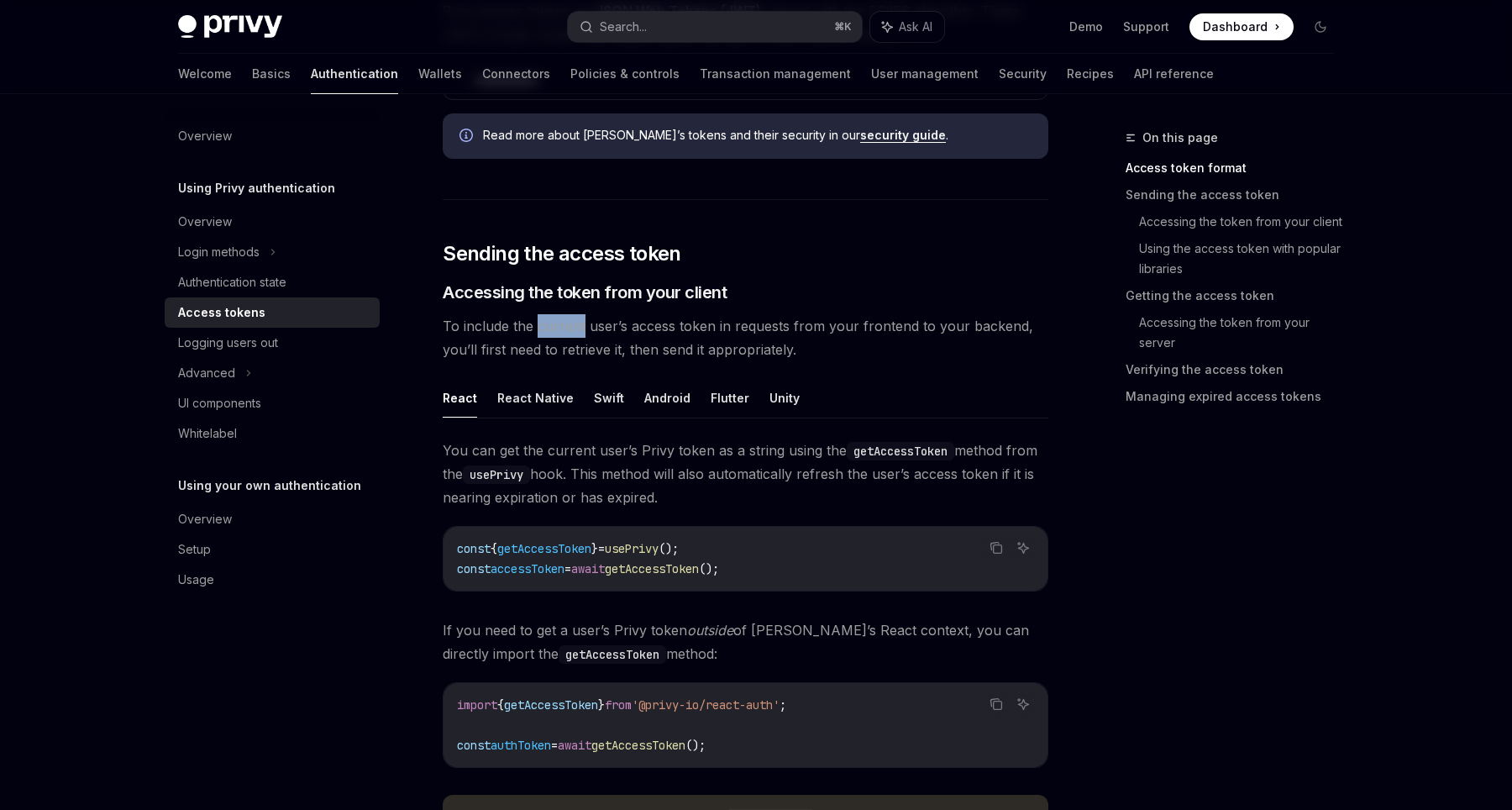
click at [547, 335] on span "To include the current user’s access token in requests from your frontend to yo…" at bounding box center [745, 337] width 605 height 47
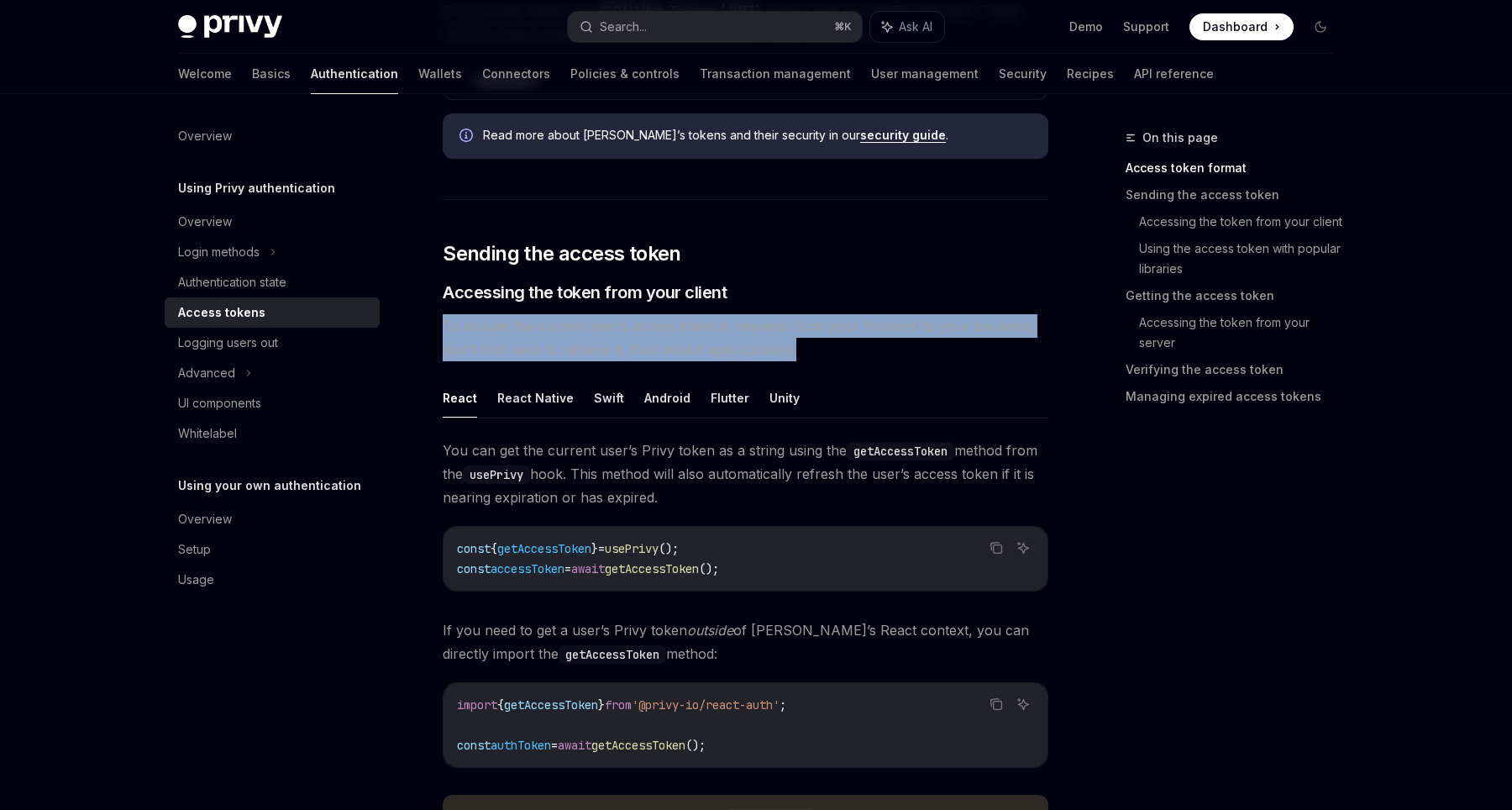
click at [547, 335] on span "To include the current user’s access token in requests from your frontend to yo…" at bounding box center [745, 337] width 605 height 47
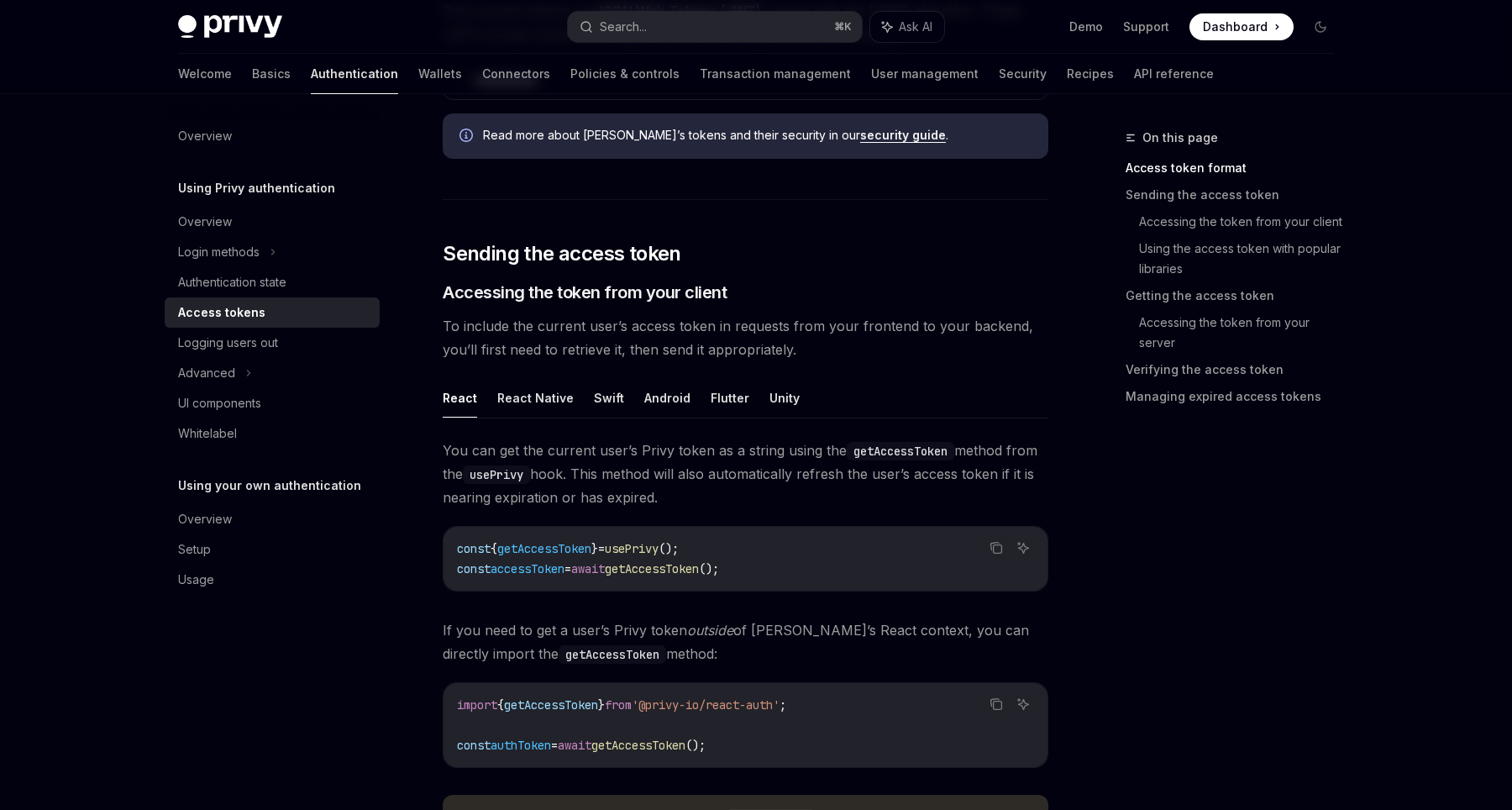
click at [610, 349] on span "To include the current user’s access token in requests from your frontend to yo…" at bounding box center [745, 337] width 605 height 47
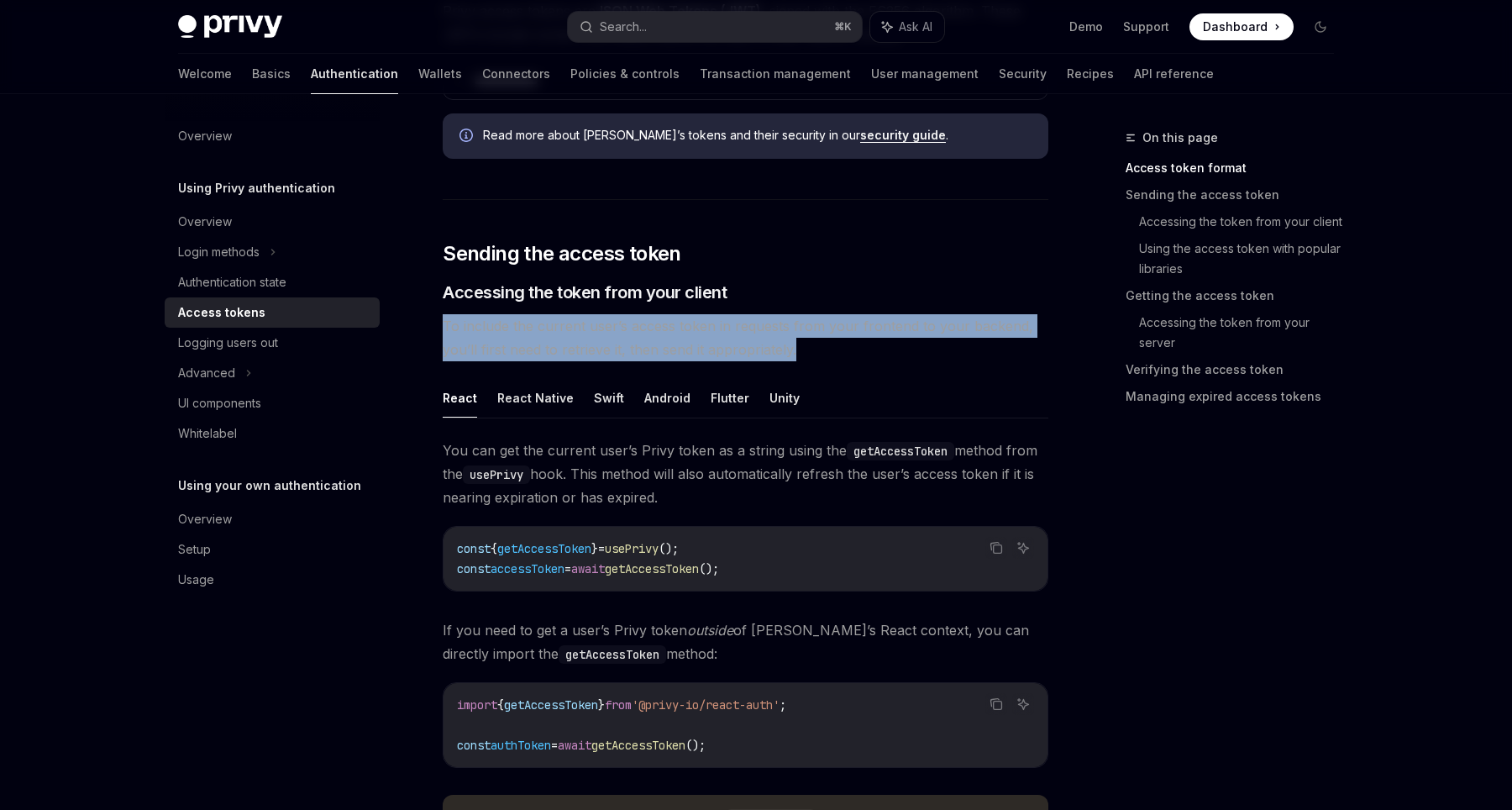
click at [610, 349] on span "To include the current user’s access token in requests from your frontend to yo…" at bounding box center [745, 337] width 605 height 47
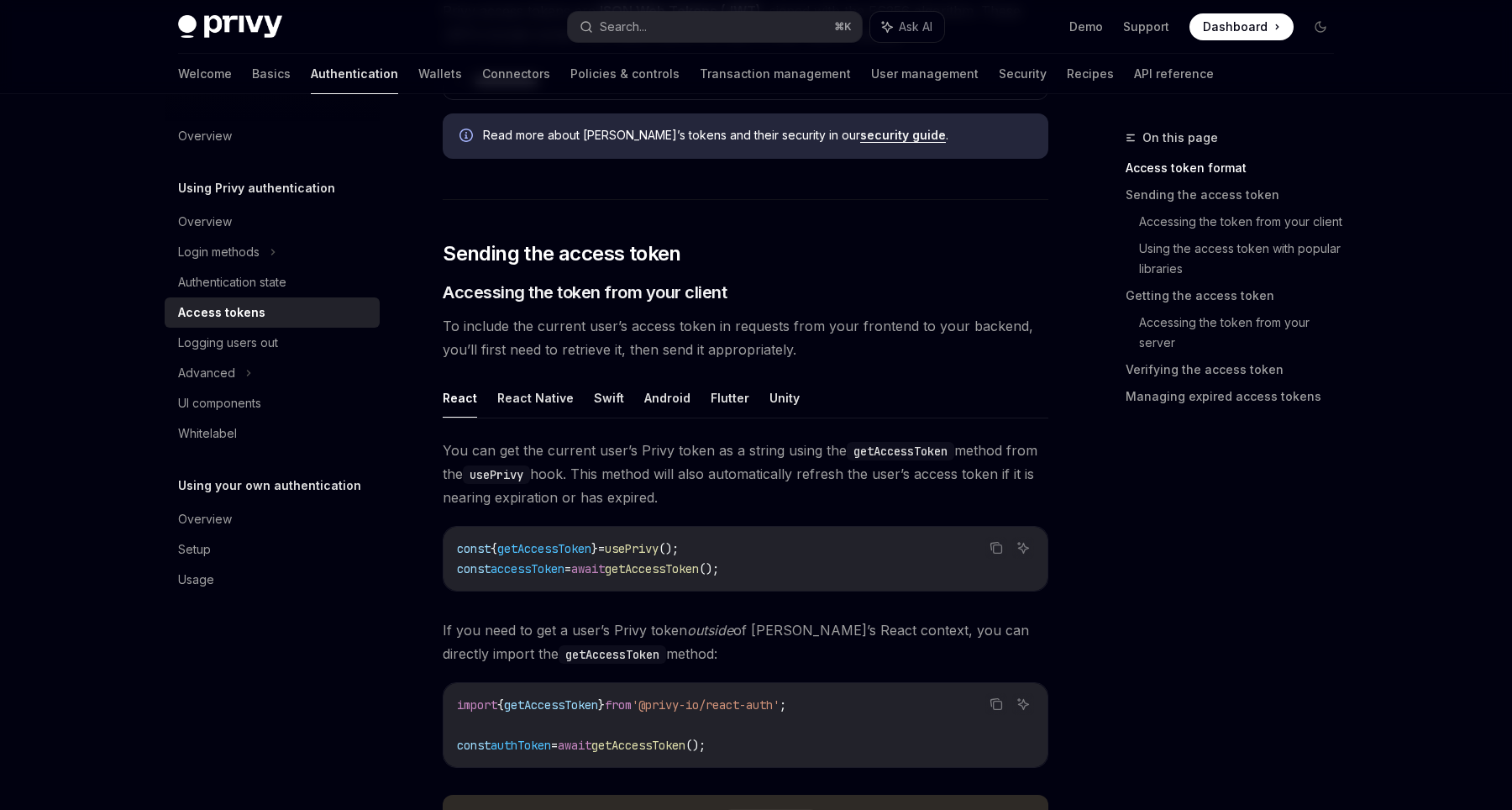
click at [610, 470] on span "You can get the current user’s Privy token as a string using the getAccessToken…" at bounding box center [745, 474] width 605 height 71
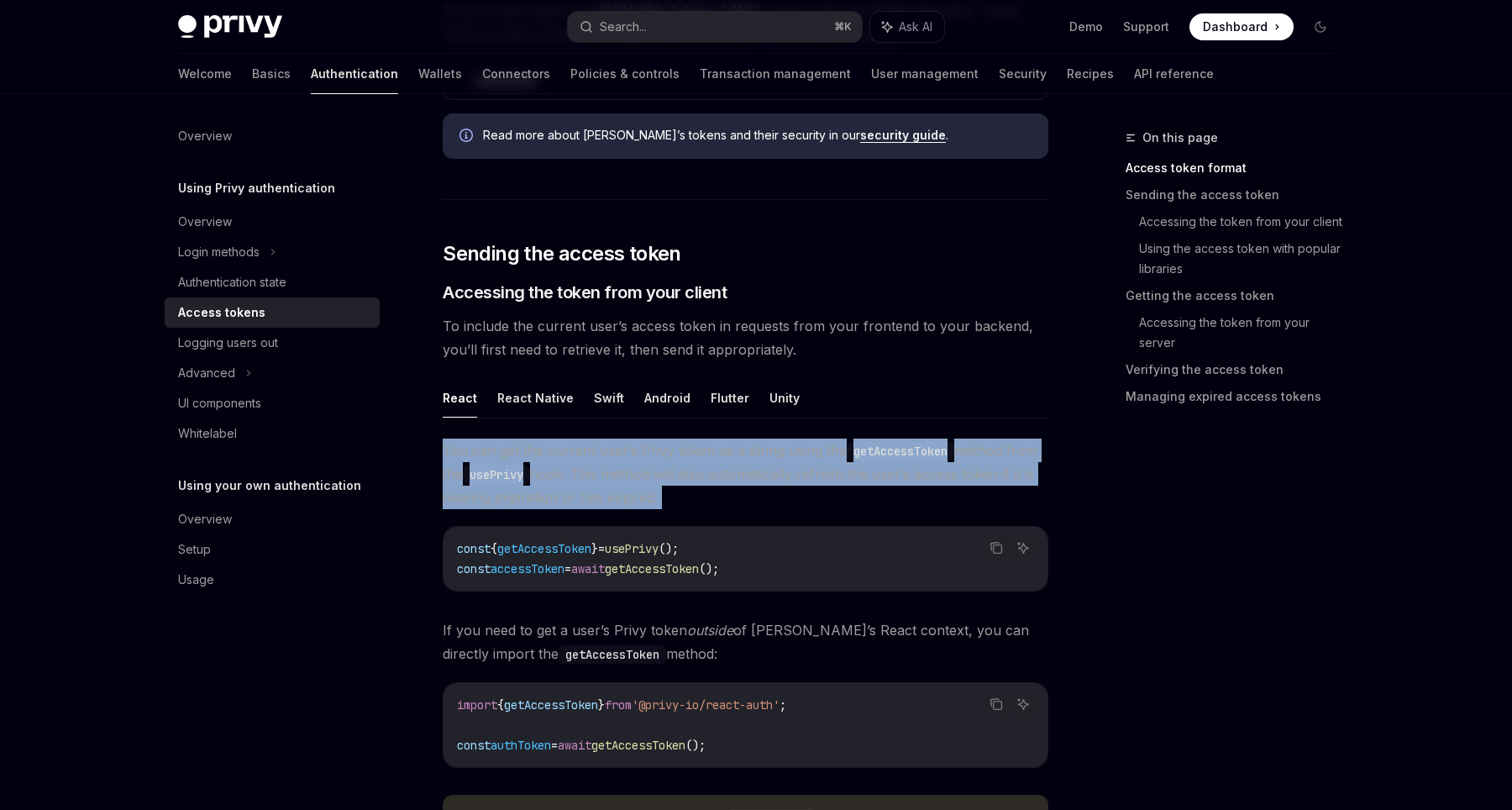
click at [610, 470] on span "You can get the current user’s Privy token as a string using the getAccessToken…" at bounding box center [745, 474] width 605 height 71
click at [635, 471] on span "You can get the current user’s Privy token as a string using the getAccessToken…" at bounding box center [745, 474] width 605 height 71
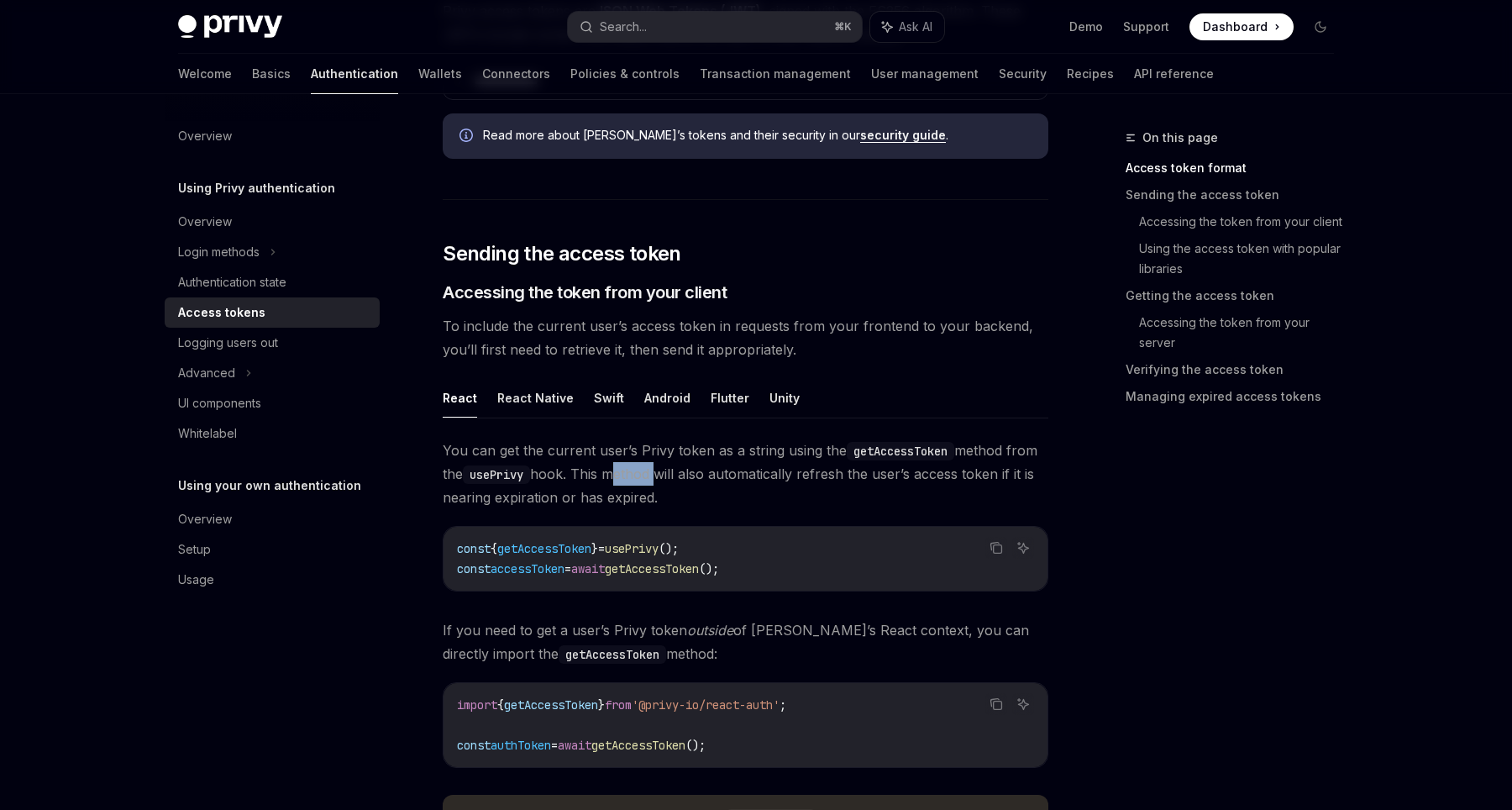
click at [635, 471] on span "You can get the current user’s Privy token as a string using the getAccessToken…" at bounding box center [745, 474] width 605 height 71
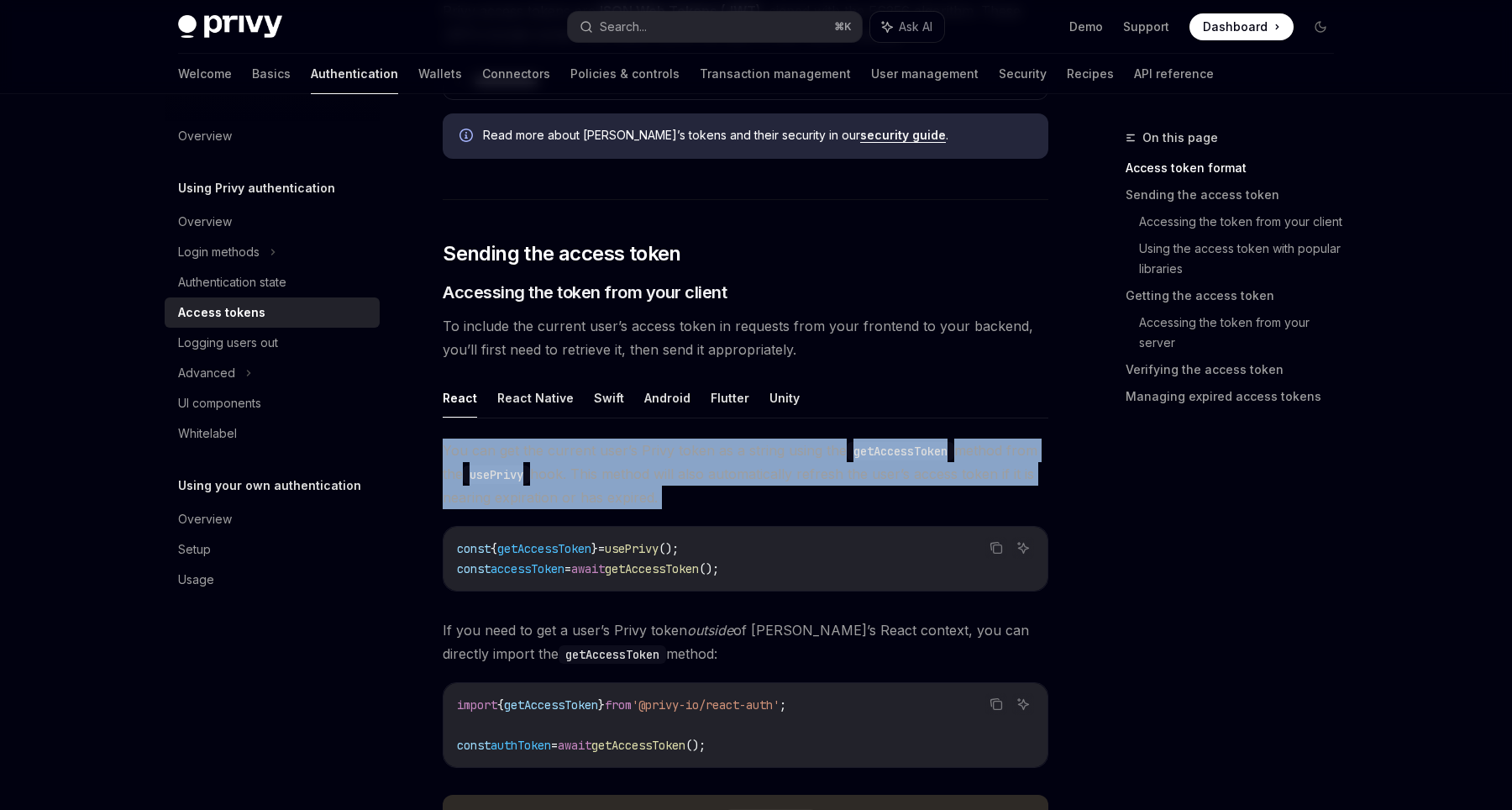
click at [635, 471] on span "You can get the current user’s Privy token as a string using the getAccessToken…" at bounding box center [745, 474] width 605 height 71
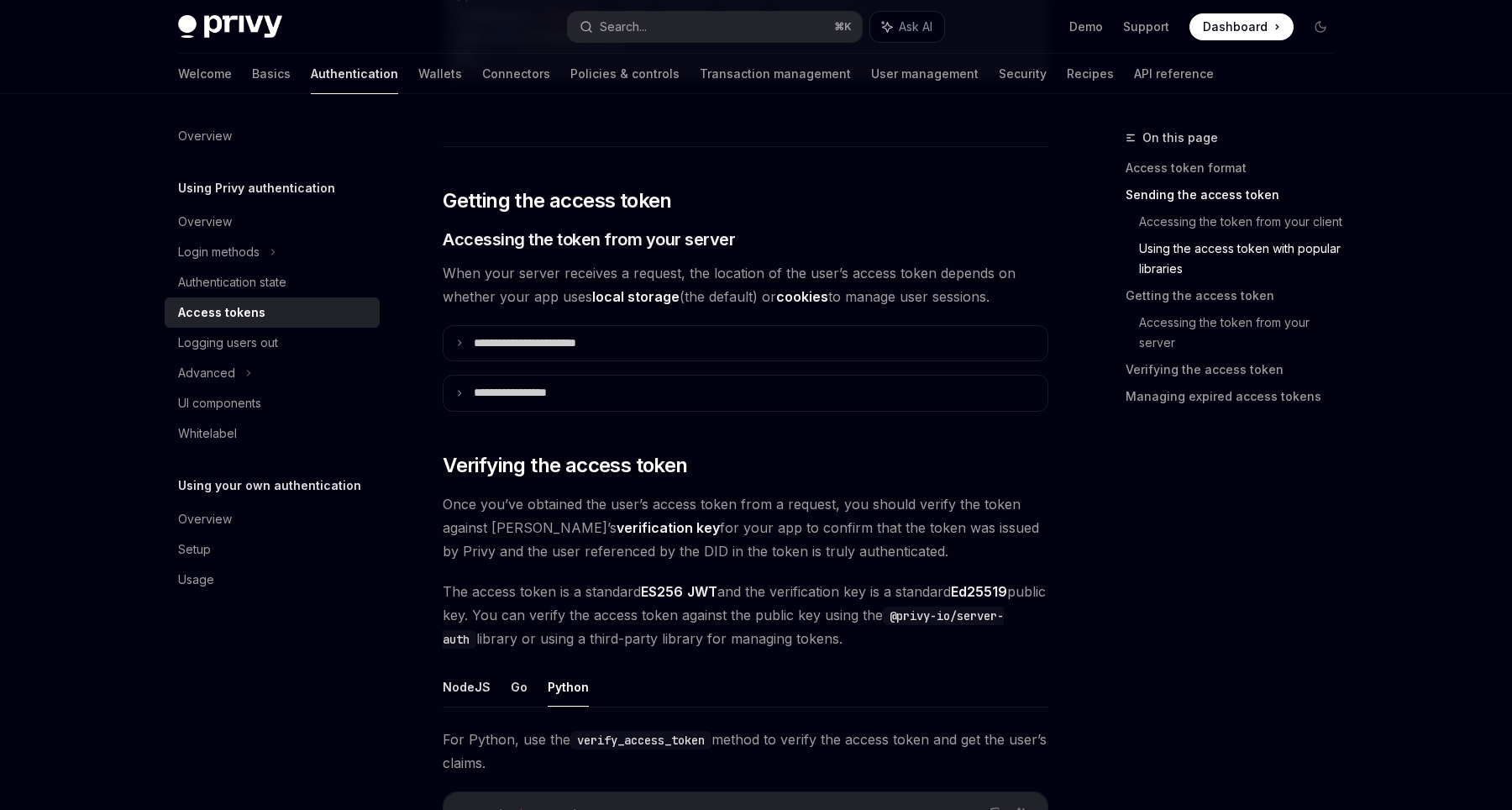
scroll to position [2050, 0]
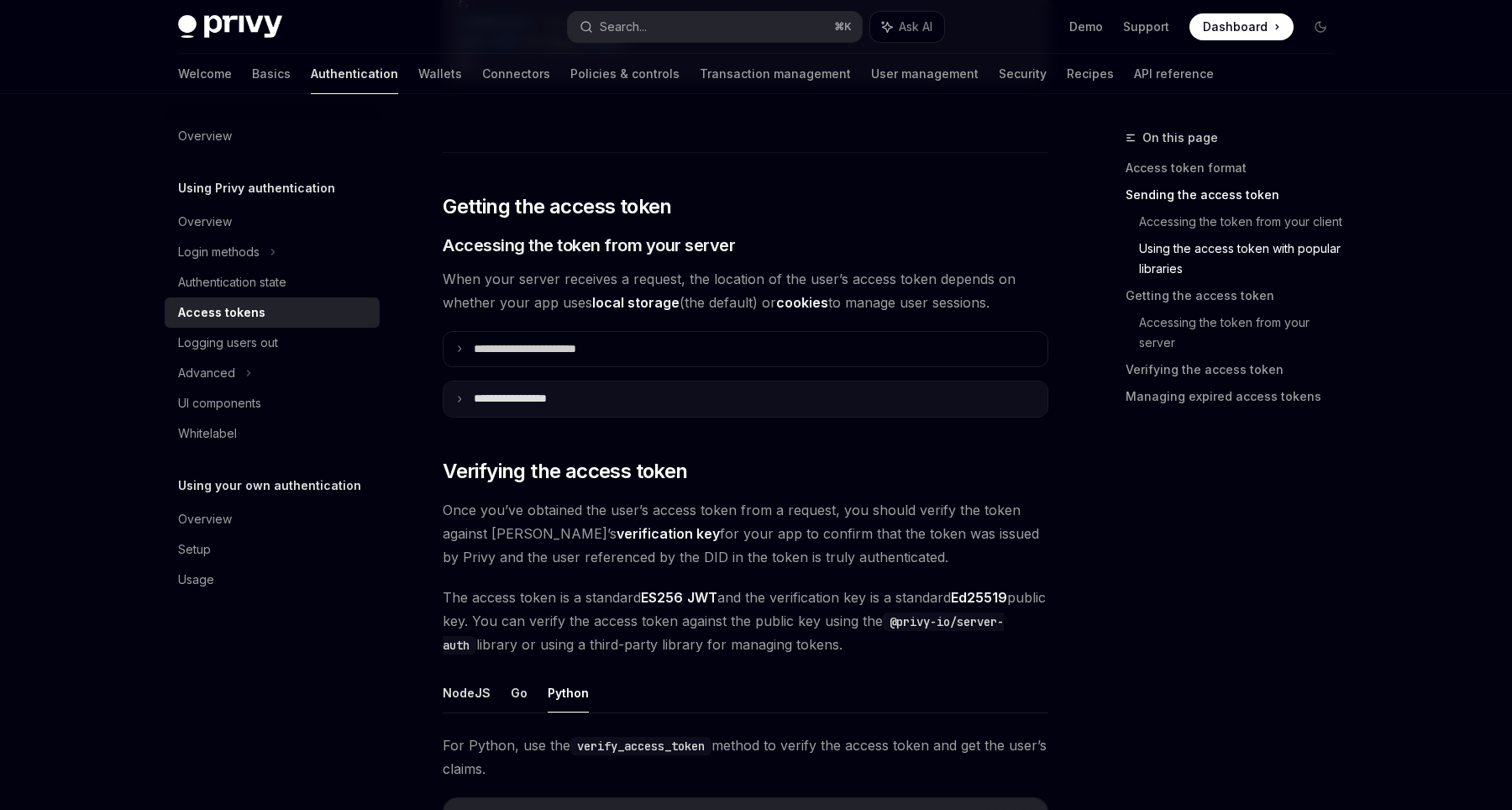
click at [505, 397] on p "**********" at bounding box center [526, 399] width 106 height 15
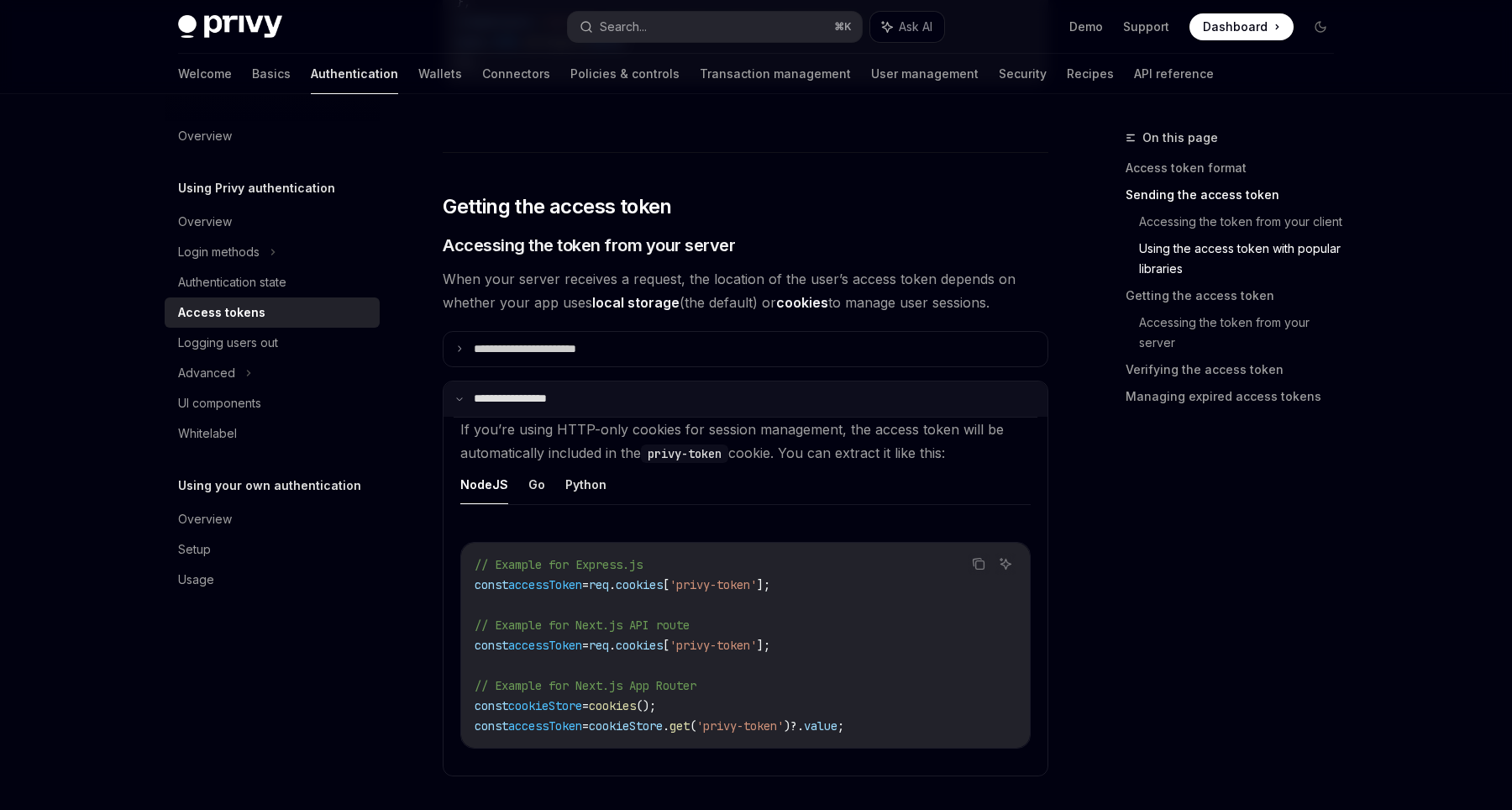
click at [505, 396] on p "**********" at bounding box center [523, 399] width 100 height 15
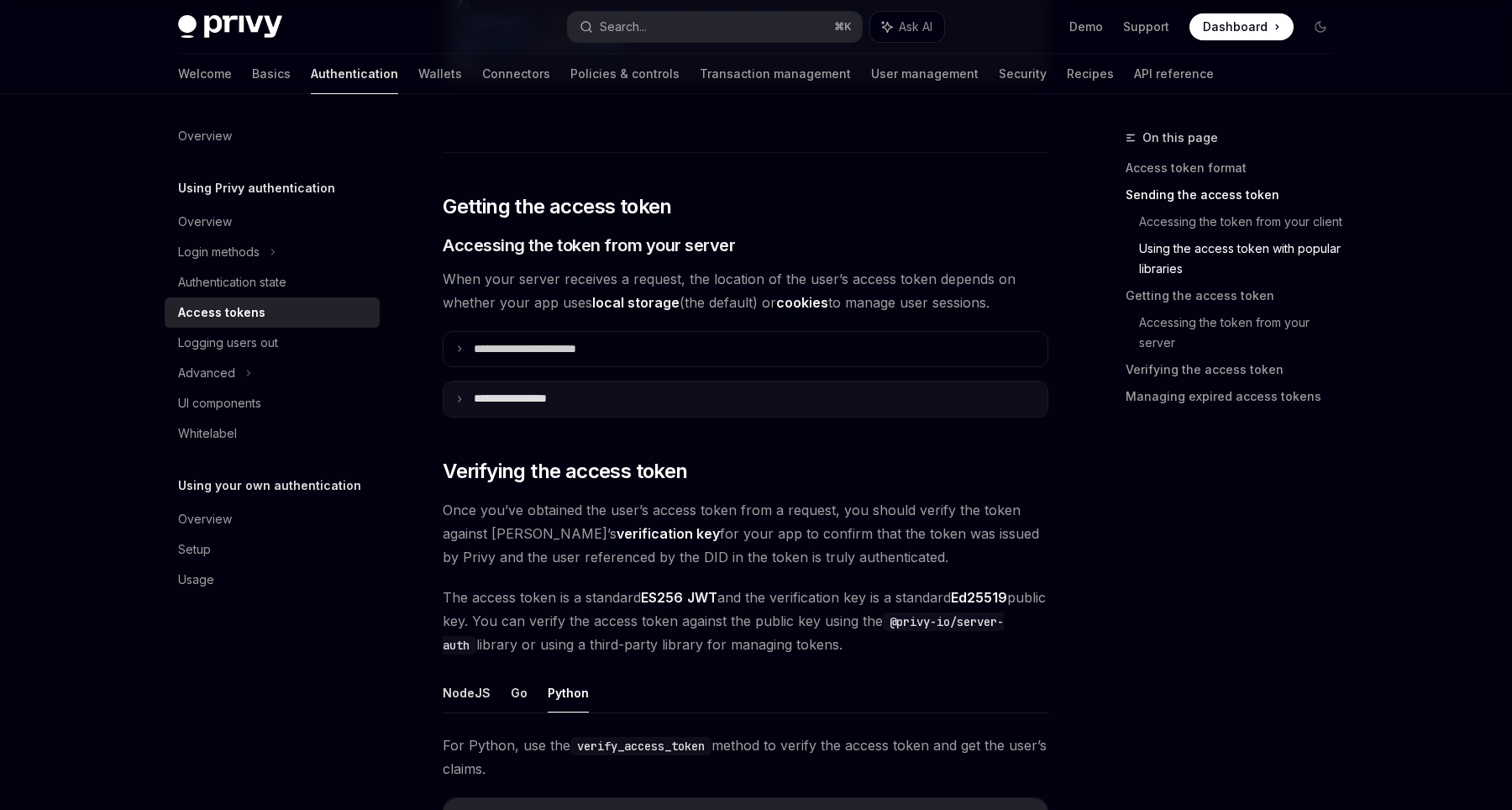
click at [503, 387] on summary "**********" at bounding box center [746, 398] width 604 height 35
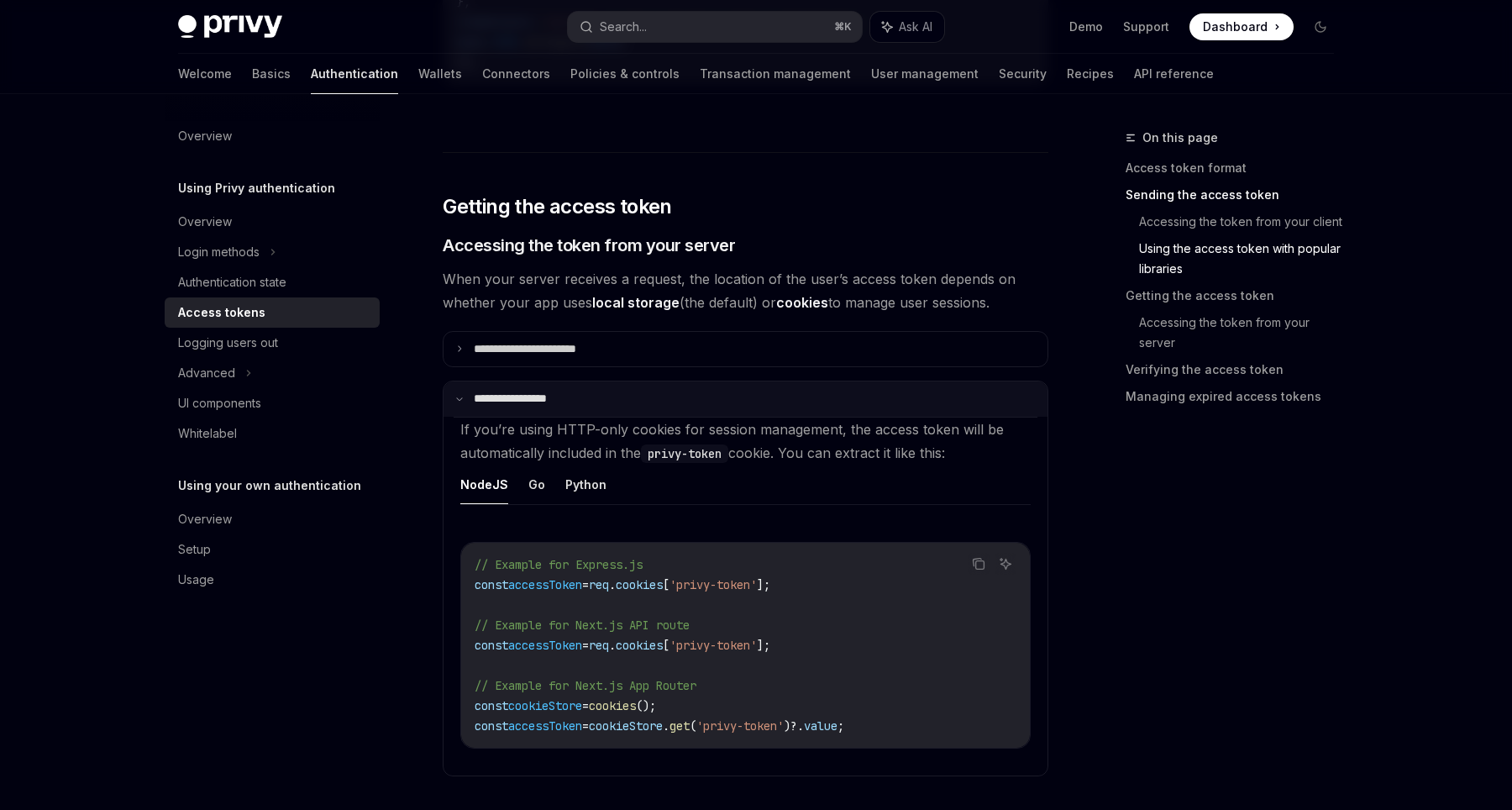
click at [485, 392] on p "**********" at bounding box center [523, 399] width 100 height 15
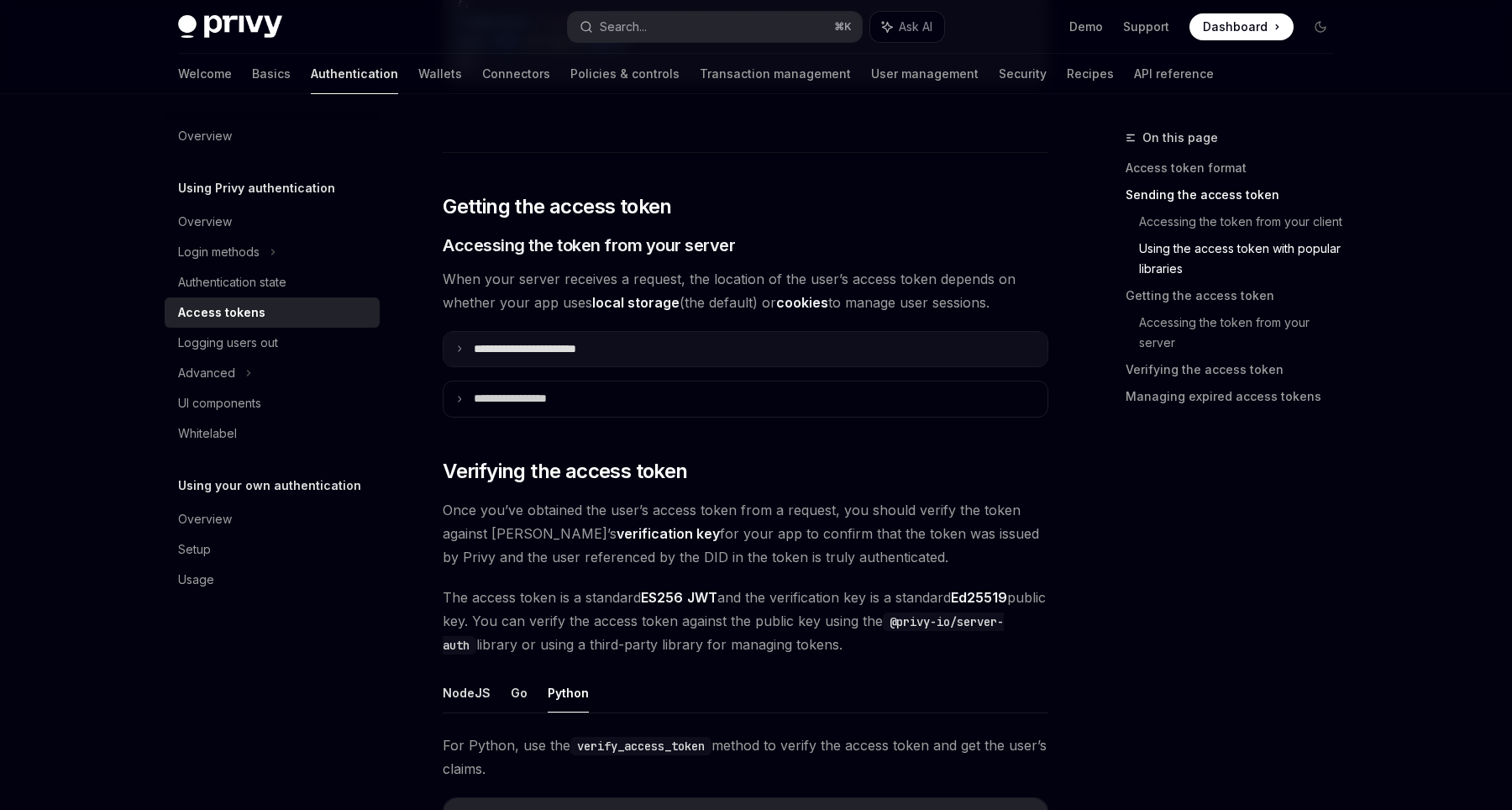
click at [478, 348] on p "**********" at bounding box center [543, 350] width 140 height 15
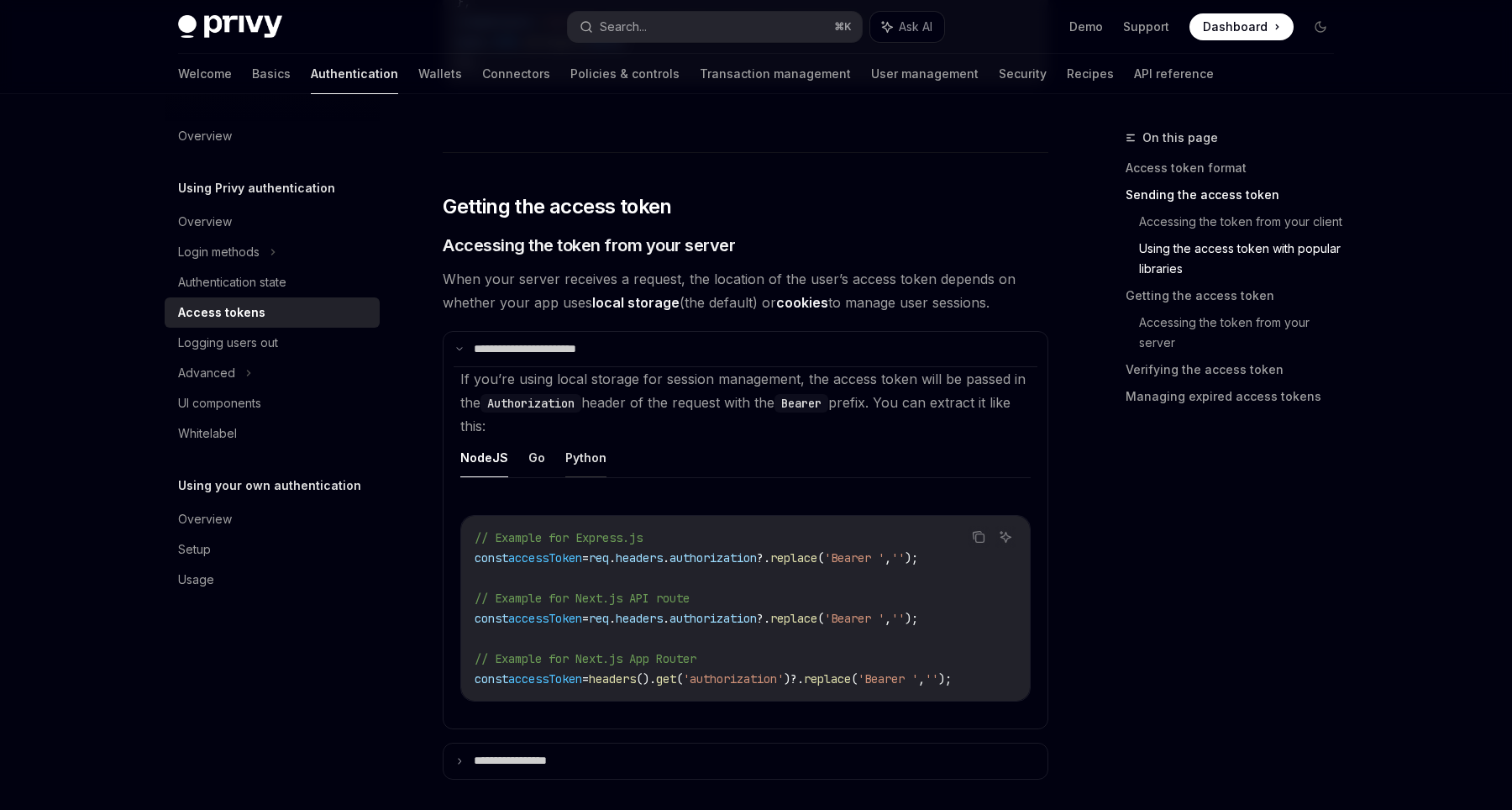
click at [584, 460] on button "Python" at bounding box center [585, 456] width 41 height 39
type textarea "*"
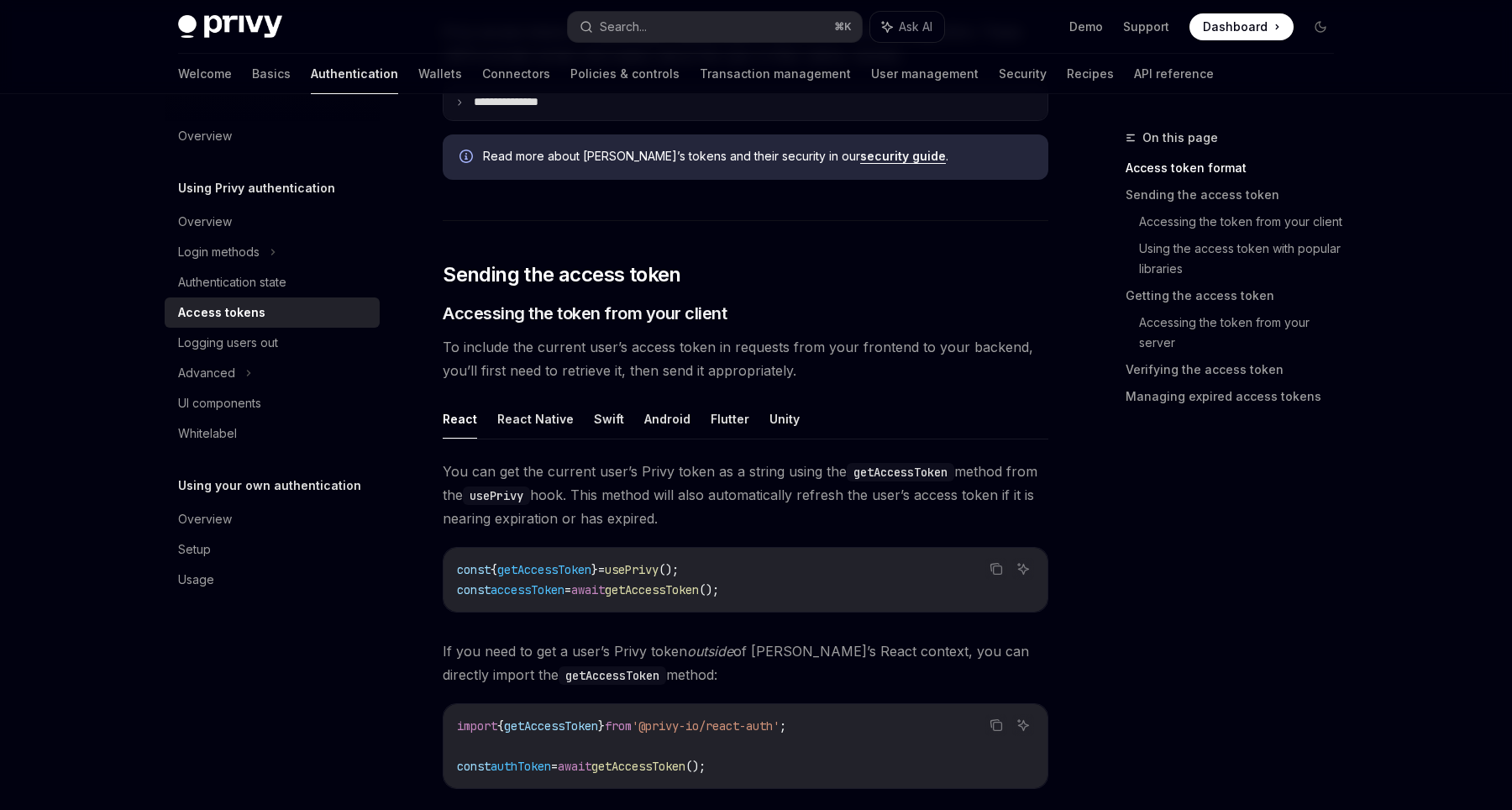
scroll to position [556, 0]
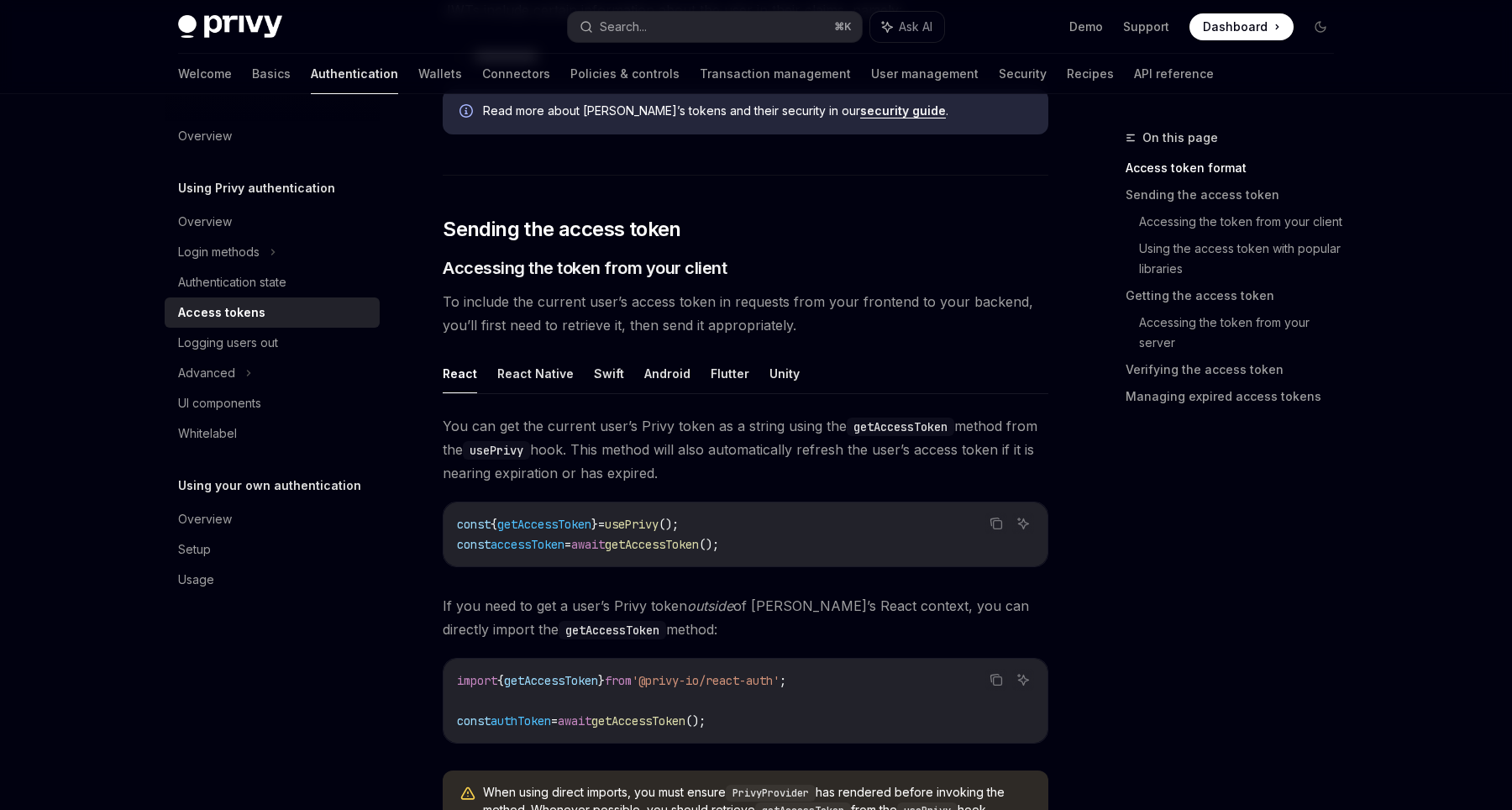
click at [484, 444] on code "usePrivy" at bounding box center [497, 450] width 68 height 18
click at [558, 463] on span "You can get the current user’s Privy token as a string using the getAccessToken…" at bounding box center [745, 449] width 605 height 71
click at [564, 442] on span "You can get the current user’s Privy token as a string using the getAccessToken…" at bounding box center [745, 449] width 605 height 71
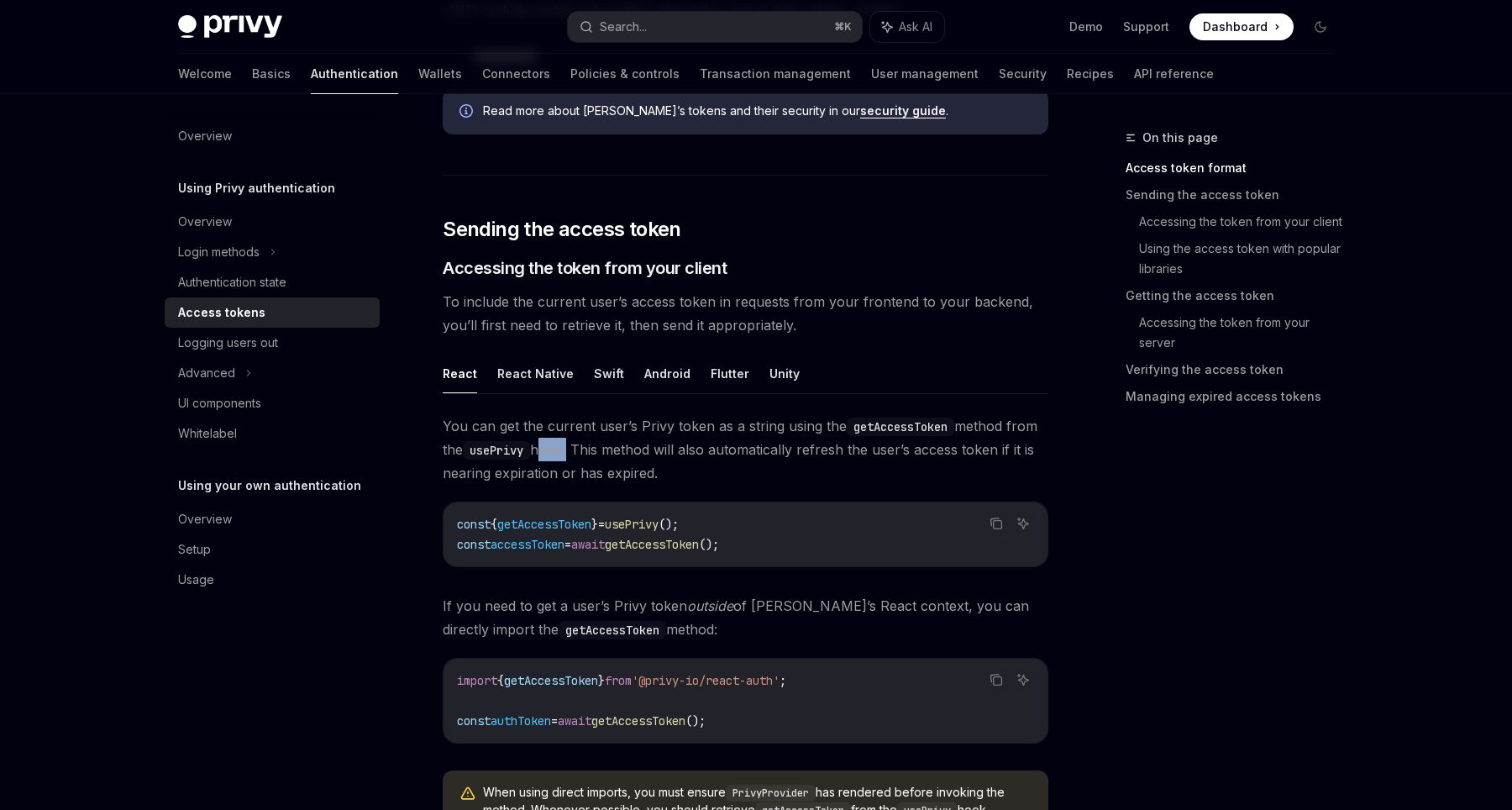
click at [564, 442] on span "You can get the current user’s Privy token as a string using the getAccessToken…" at bounding box center [745, 449] width 605 height 71
click at [531, 468] on span "You can get the current user’s Privy token as a string using the getAccessToken…" at bounding box center [745, 449] width 605 height 71
click at [470, 470] on span "You can get the current user’s Privy token as a string using the getAccessToken…" at bounding box center [745, 449] width 605 height 71
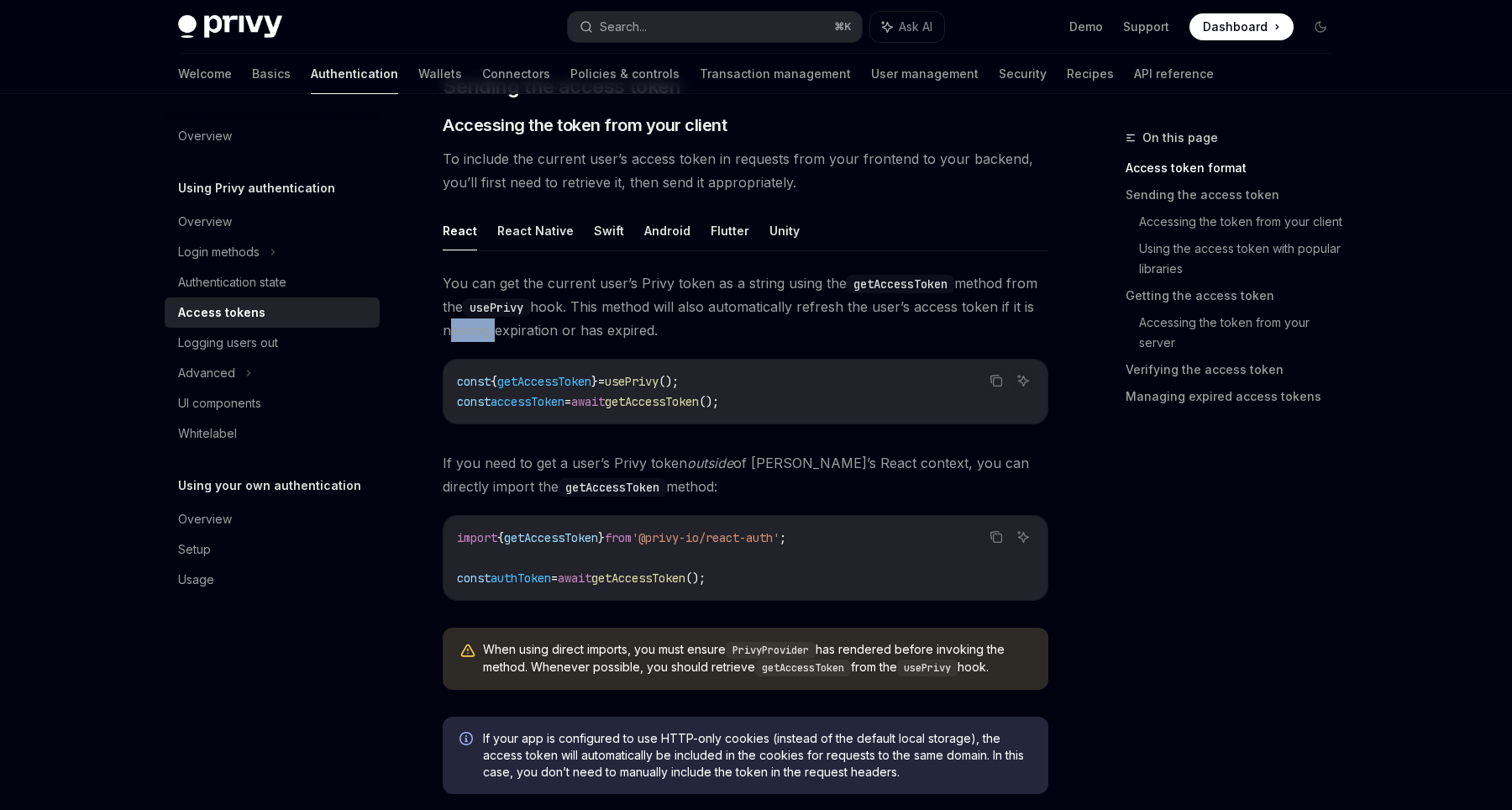
scroll to position [716, 0]
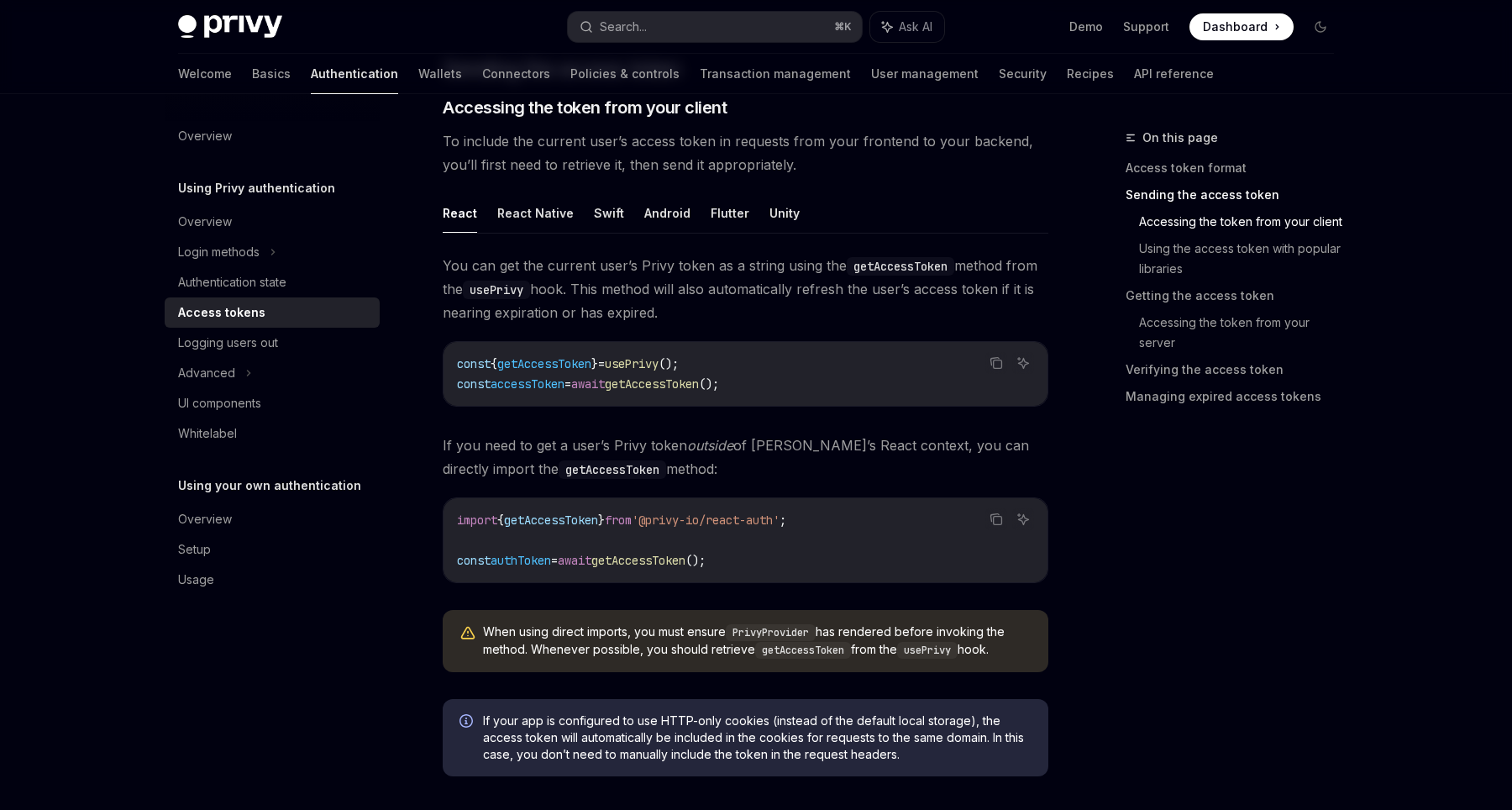
click at [509, 438] on span "If you need to get a user’s Privy token outside of Privy’s React context, you c…" at bounding box center [745, 456] width 605 height 47
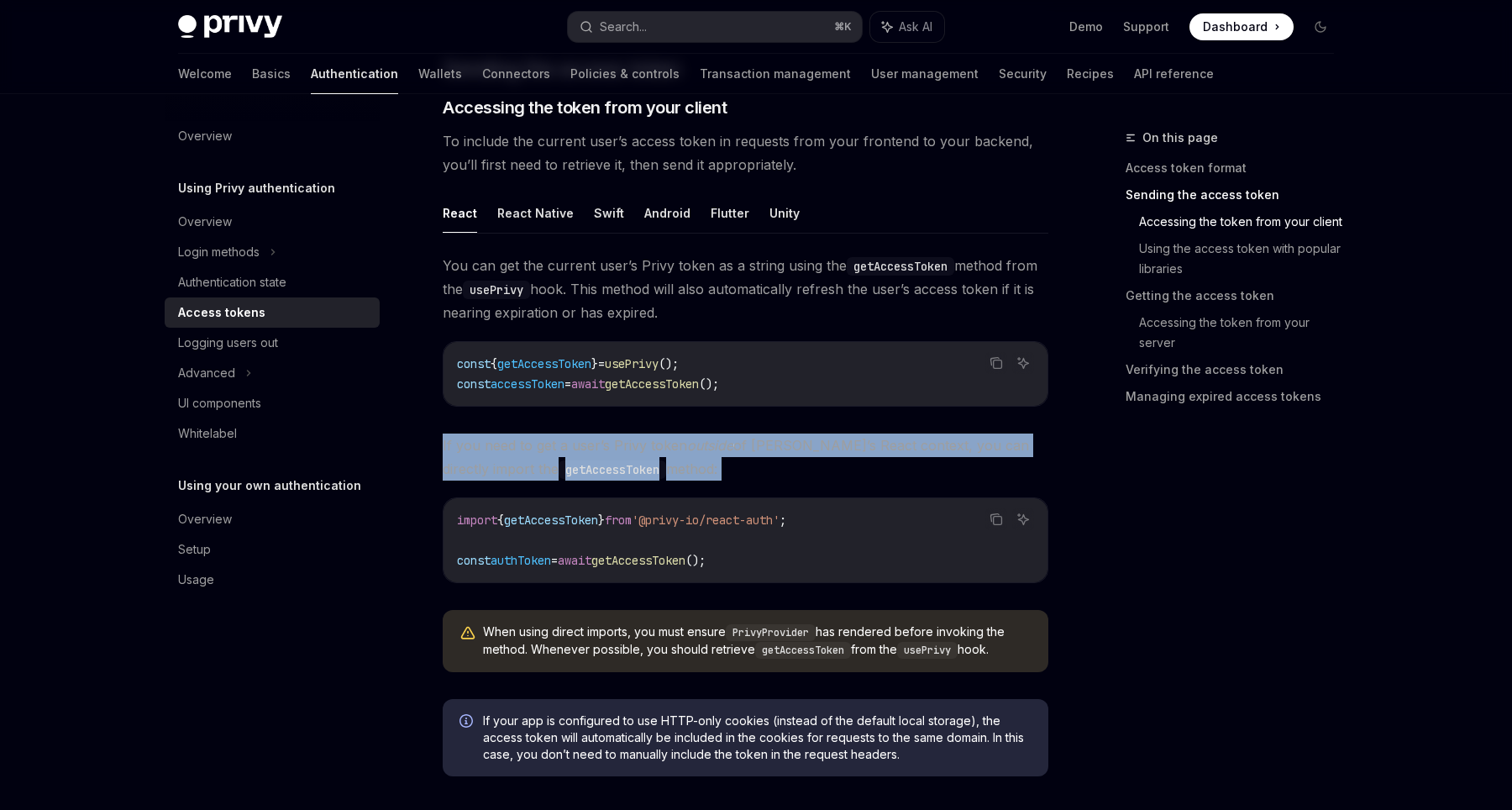
click at [509, 438] on span "If you need to get a user’s Privy token outside of Privy’s React context, you c…" at bounding box center [745, 456] width 605 height 47
click at [504, 448] on span "If you need to get a user’s Privy token outside of Privy’s React context, you c…" at bounding box center [745, 456] width 605 height 47
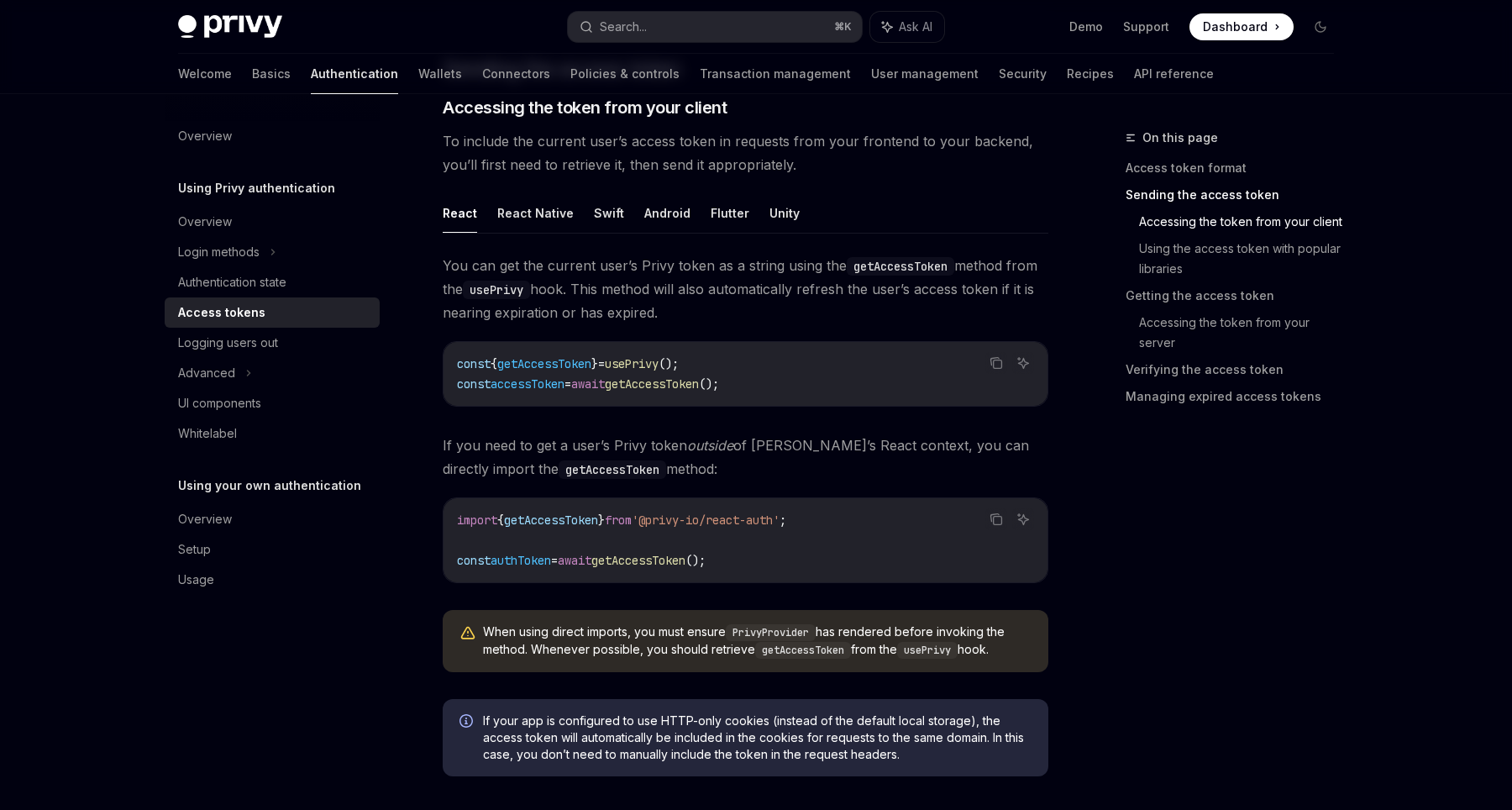
click at [537, 359] on span "getAccessToken" at bounding box center [544, 364] width 94 height 15
copy span "getAccessToken"
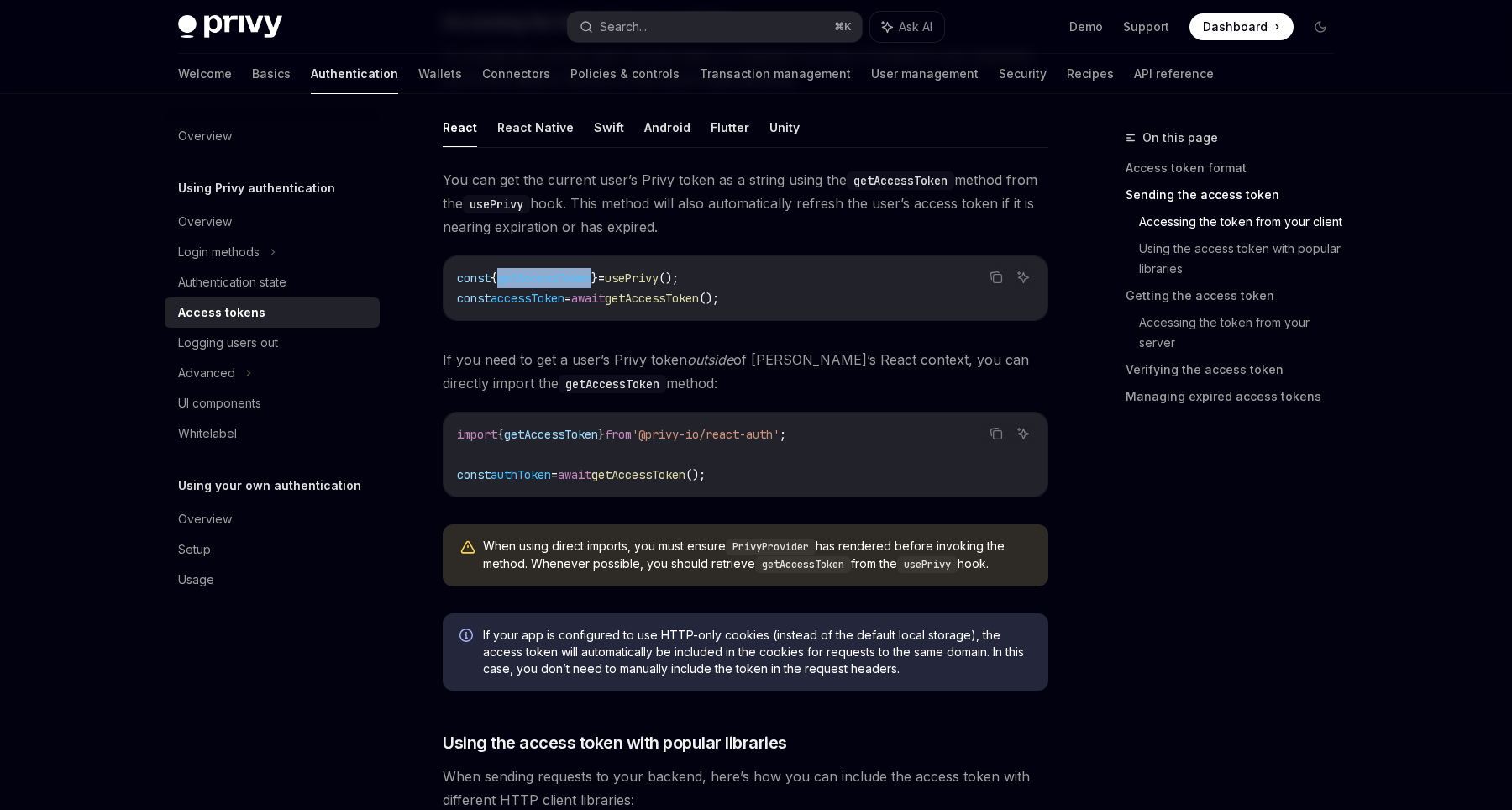
scroll to position [816, 0]
